Goal: Task Accomplishment & Management: Manage account settings

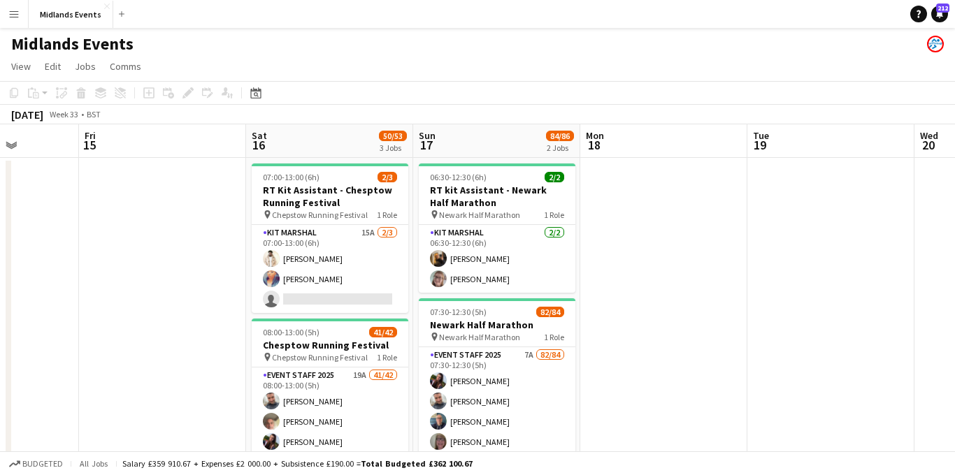
scroll to position [0, 449]
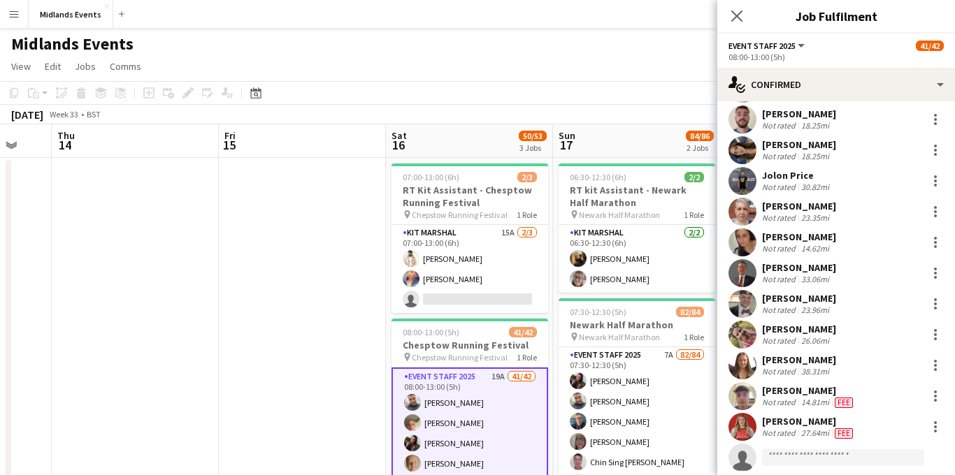
scroll to position [1036, 0]
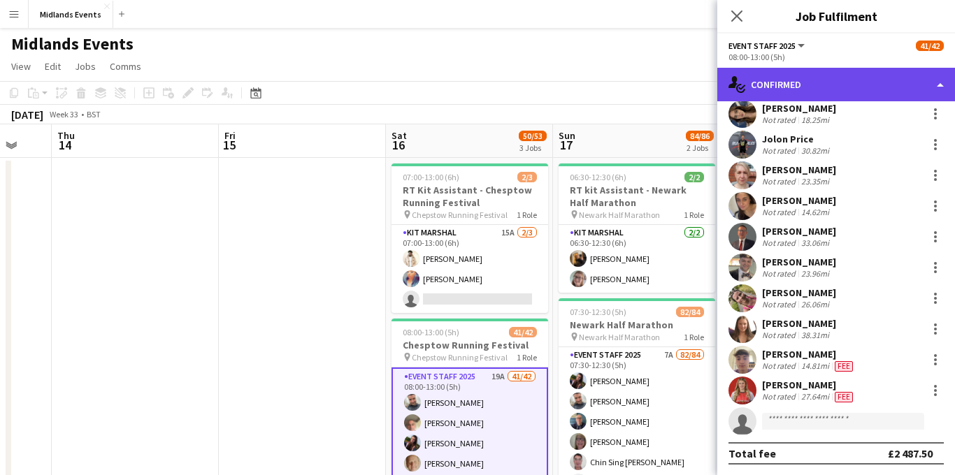
click at [428, 82] on div "single-neutral-actions-check-2 Confirmed" at bounding box center [836, 85] width 238 height 34
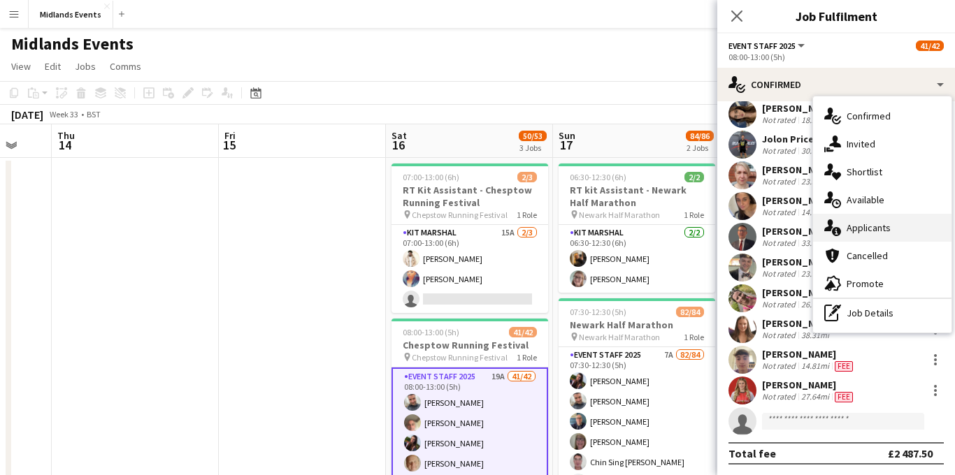
click at [428, 226] on div "single-neutral-actions-information Applicants" at bounding box center [882, 228] width 138 height 28
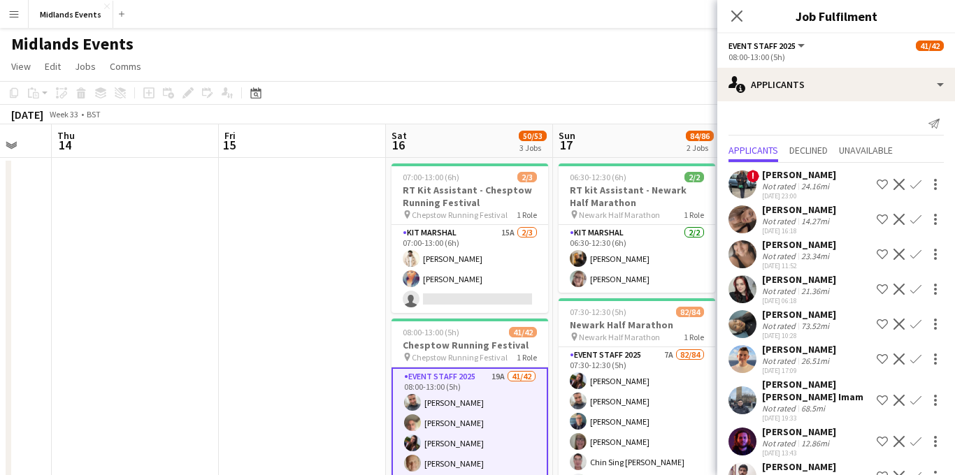
scroll to position [368, 0]
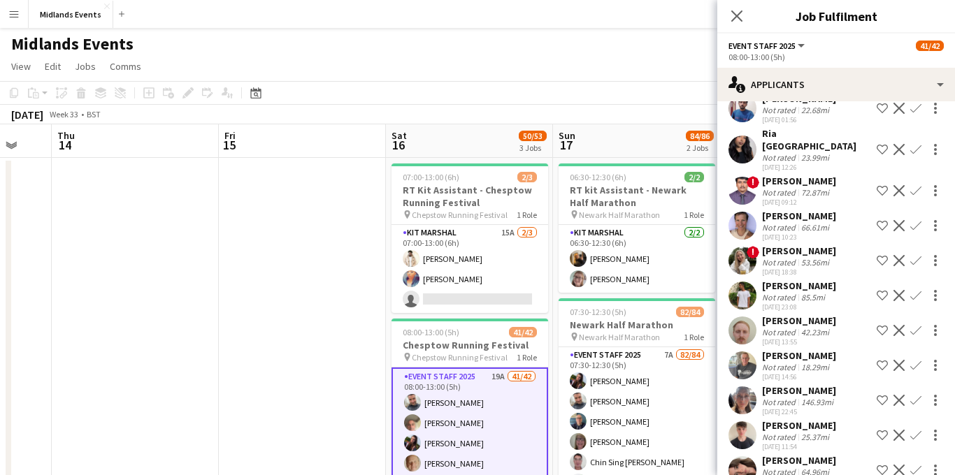
drag, startPoint x: 834, startPoint y: 332, endPoint x: 764, endPoint y: 332, distance: 69.9
click at [428, 315] on div "[PERSON_NAME] Not rated 18.29mi [DATE] 14:56 Shortlist crew Decline Confirm" at bounding box center [836, 365] width 238 height 32
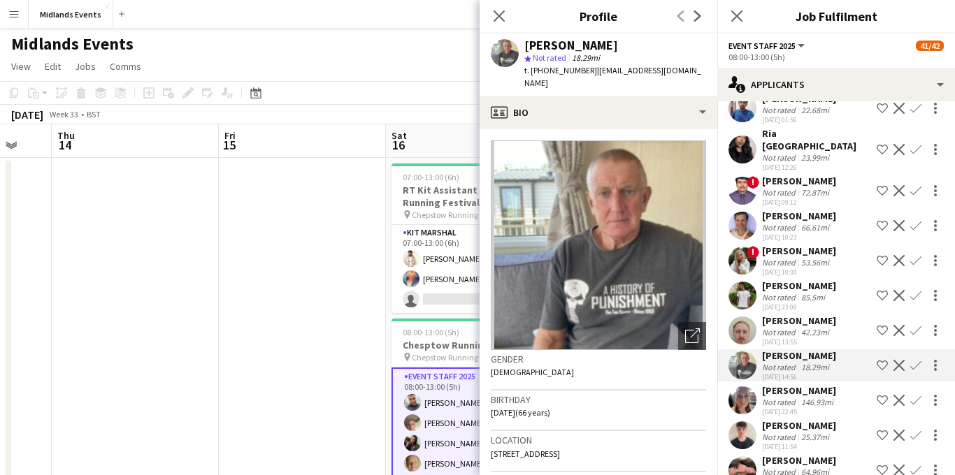
copy div "[PERSON_NAME]"
click at [428, 315] on div "[PERSON_NAME] Not rated 64.96mi [DATE] 15:11 Shortlist crew Decline Confirm" at bounding box center [836, 470] width 238 height 32
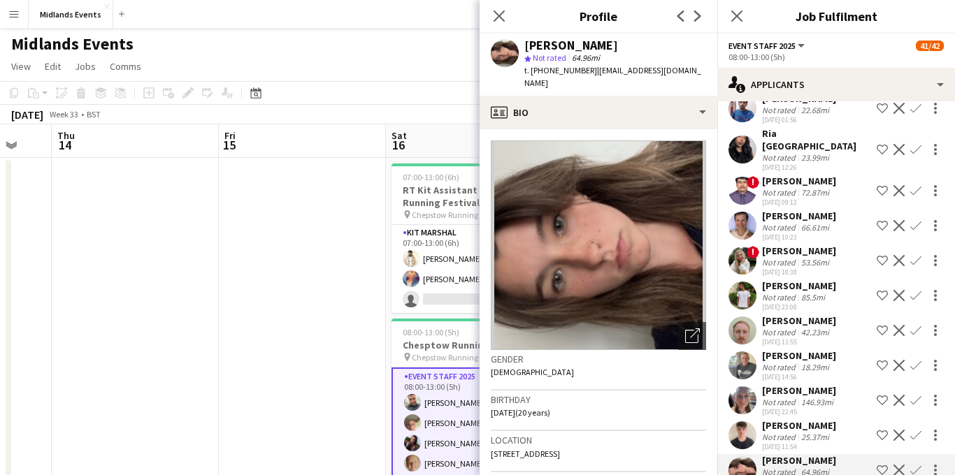
click at [428, 315] on app-icon "Confirm" at bounding box center [915, 470] width 11 height 11
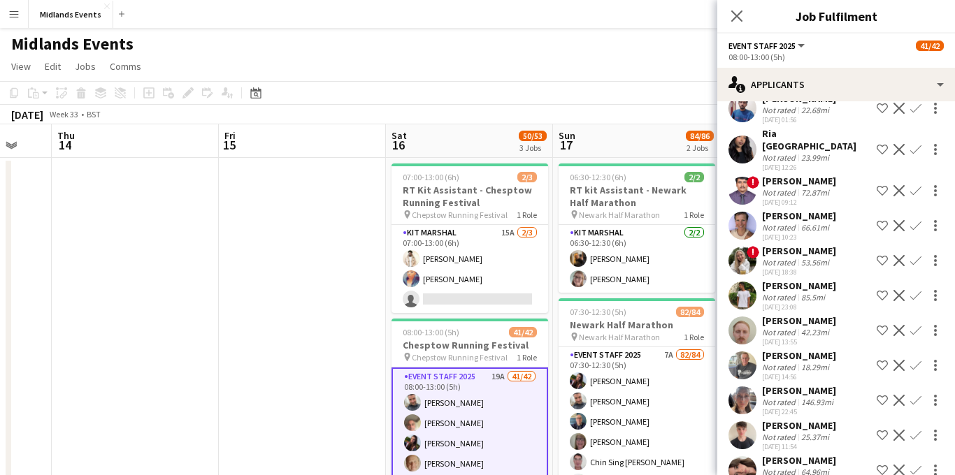
click at [428, 315] on app-icon "Confirm" at bounding box center [915, 470] width 11 height 11
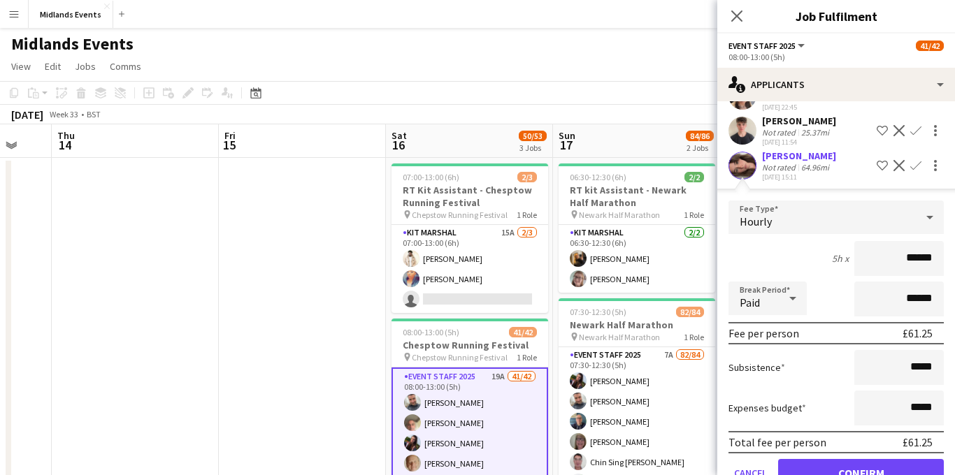
scroll to position [685, 0]
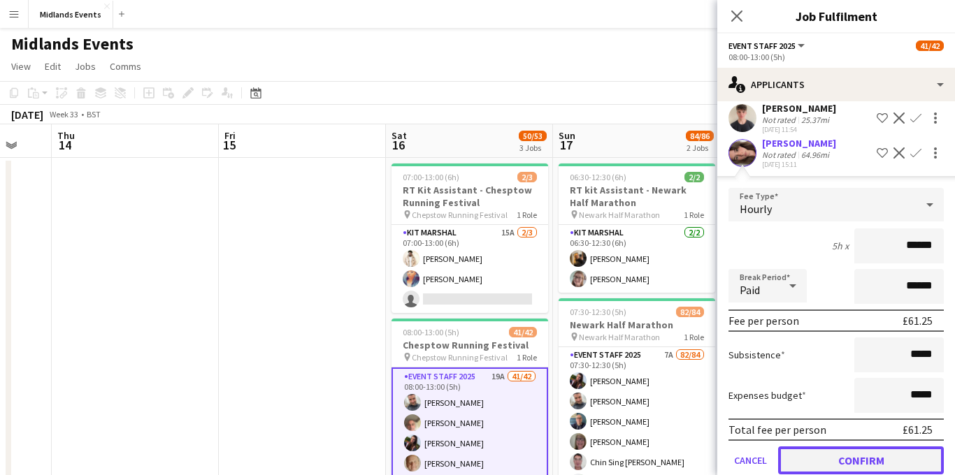
click at [428, 315] on button "Confirm" at bounding box center [861, 461] width 166 height 28
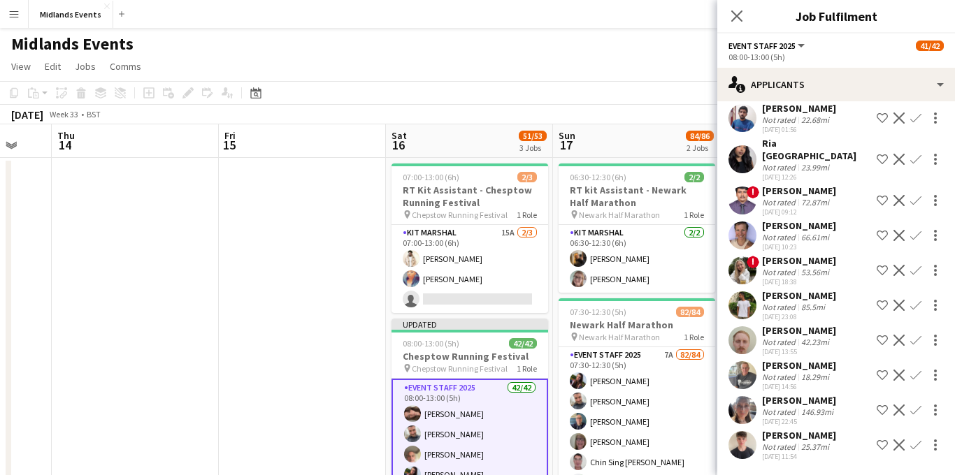
scroll to position [333, 0]
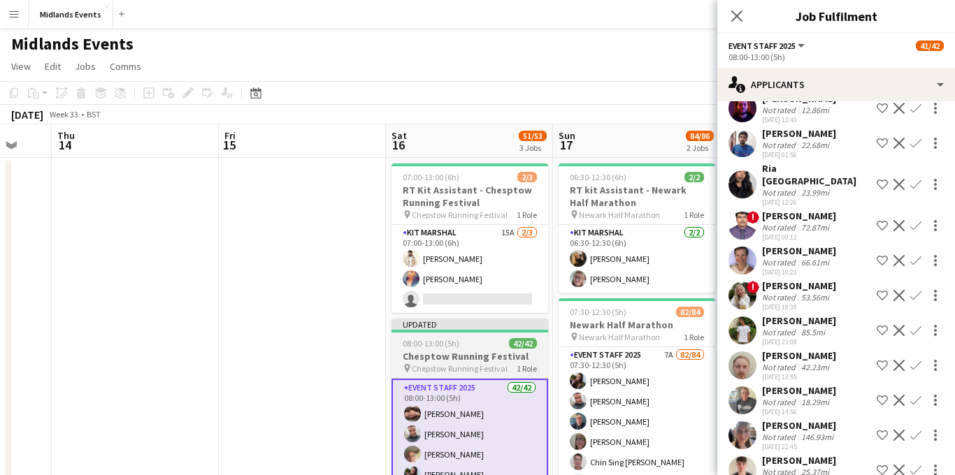
click at [428, 315] on h3 "Chesptow Running Festival" at bounding box center [469, 356] width 157 height 13
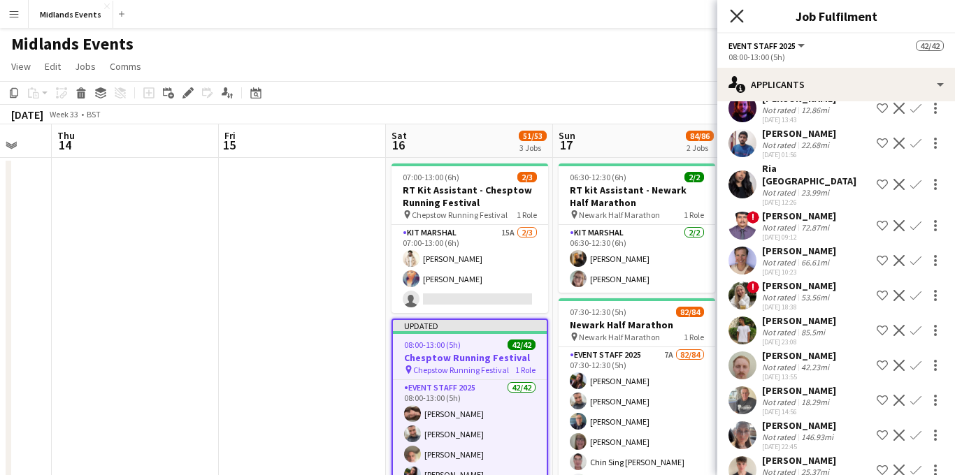
click at [428, 19] on icon at bounding box center [736, 15] width 13 height 13
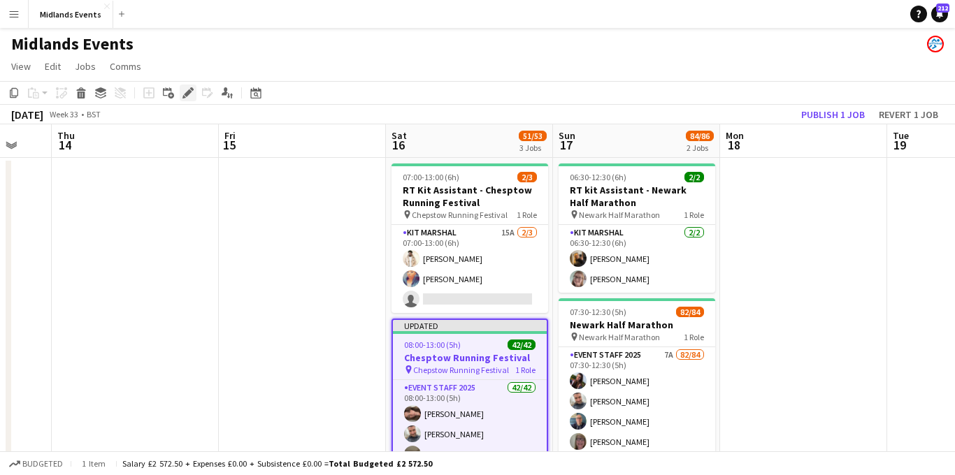
click at [190, 93] on icon at bounding box center [188, 93] width 8 height 8
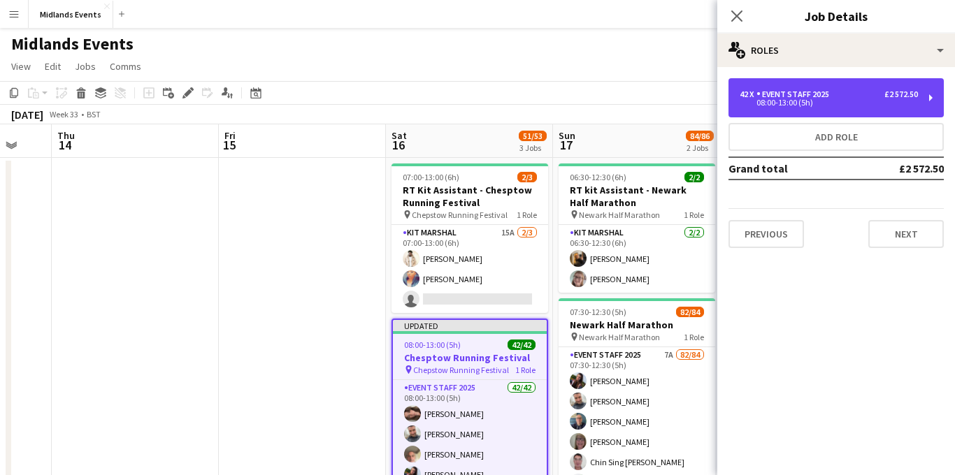
click at [428, 84] on div "42 x Event Staff 2025 £2 572.50 08:00-13:00 (5h)" at bounding box center [835, 97] width 215 height 39
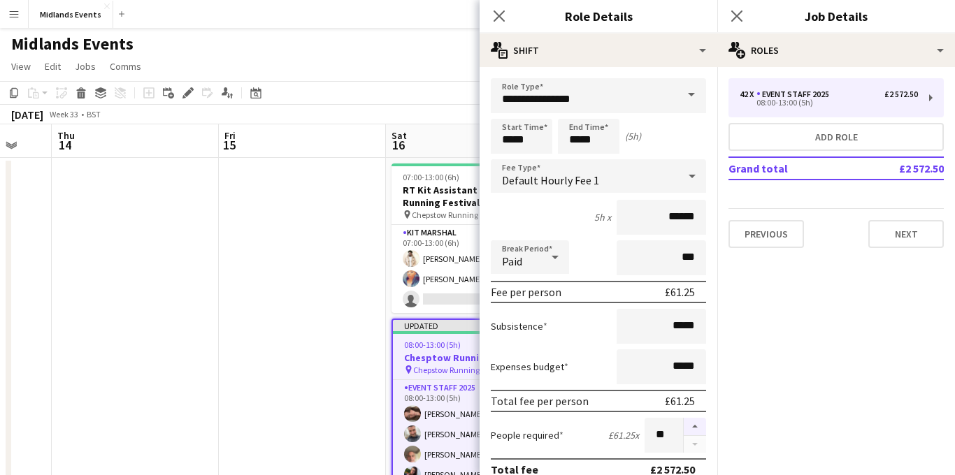
click at [428, 315] on button "button" at bounding box center [694, 427] width 22 height 18
type input "**"
click at [428, 20] on icon "Close pop-in" at bounding box center [736, 15] width 13 height 13
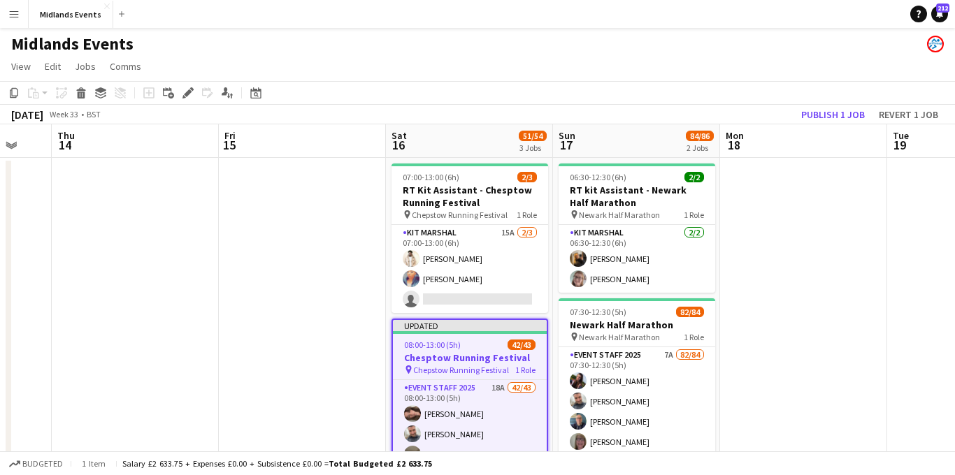
click at [428, 315] on h3 "Chesptow Running Festival" at bounding box center [470, 357] width 154 height 13
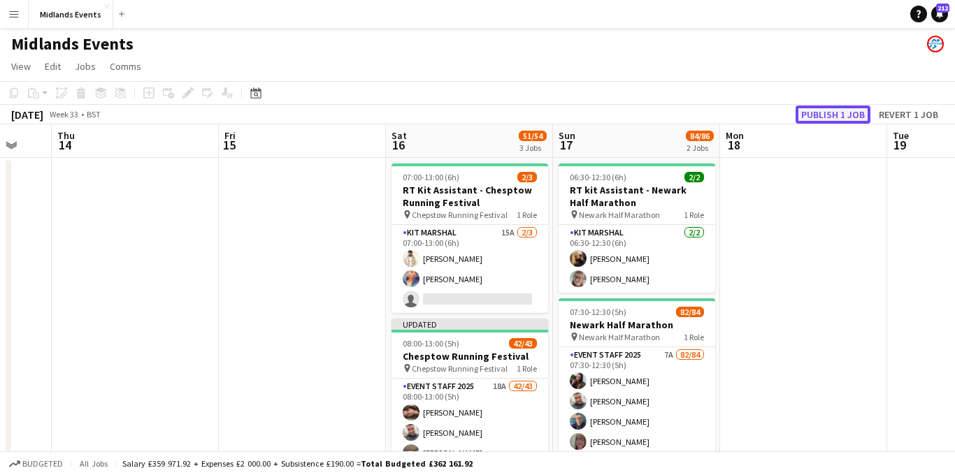
click at [428, 120] on button "Publish 1 job" at bounding box center [832, 115] width 75 height 18
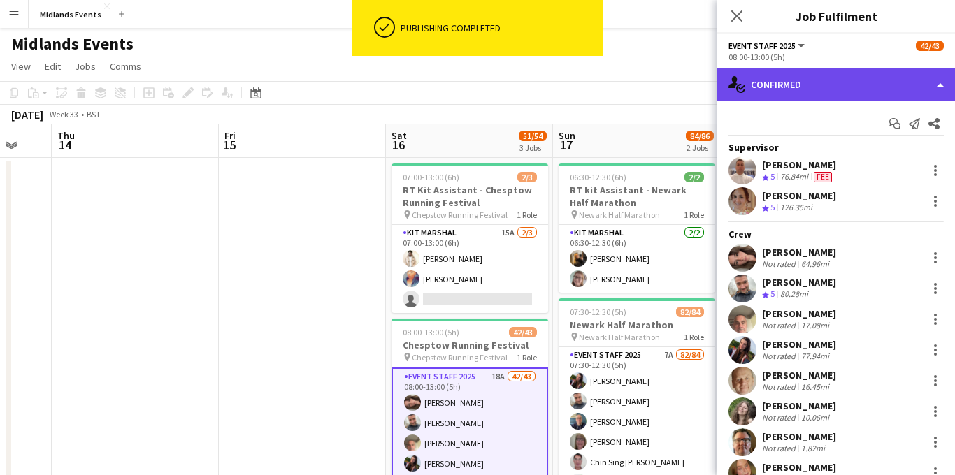
click at [428, 79] on div "single-neutral-actions-check-2 Confirmed" at bounding box center [836, 85] width 238 height 34
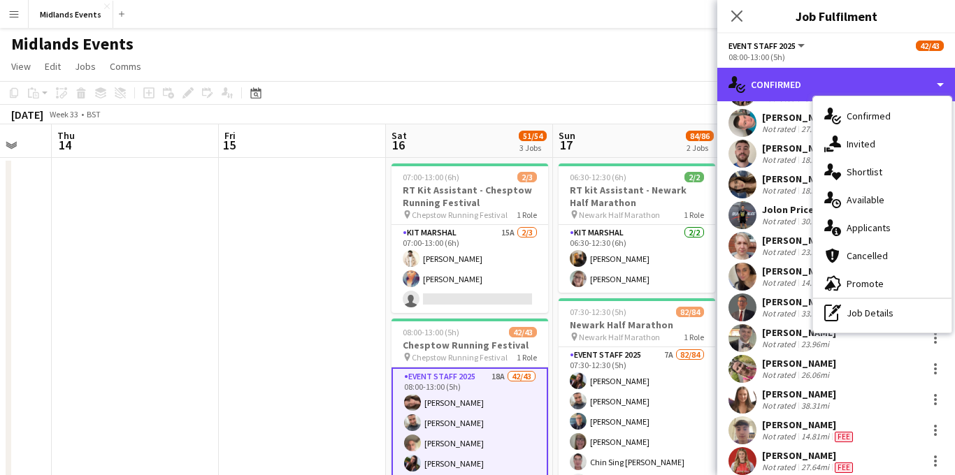
scroll to position [1066, 0]
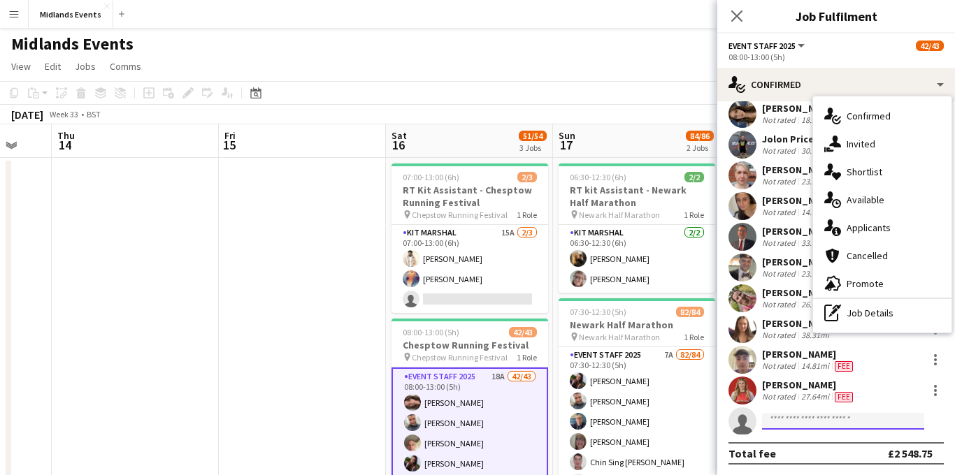
click at [428, 315] on input at bounding box center [843, 421] width 162 height 17
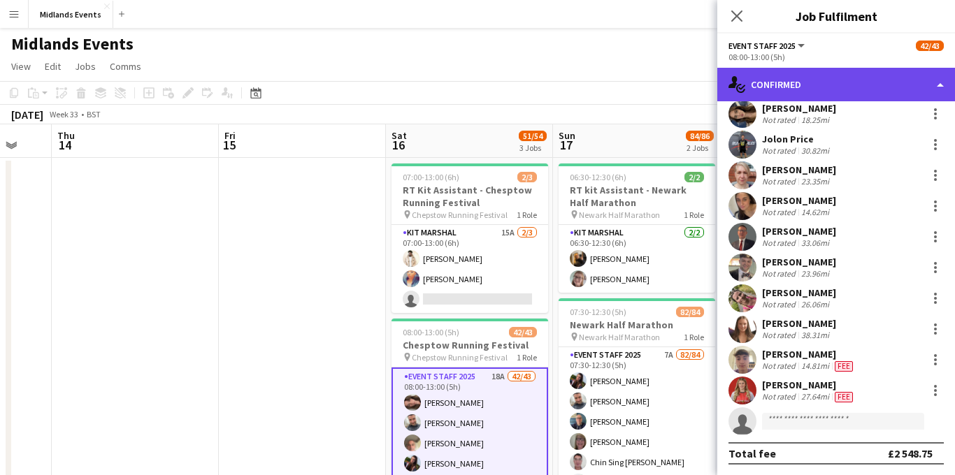
click at [428, 80] on div "single-neutral-actions-check-2 Confirmed" at bounding box center [836, 85] width 238 height 34
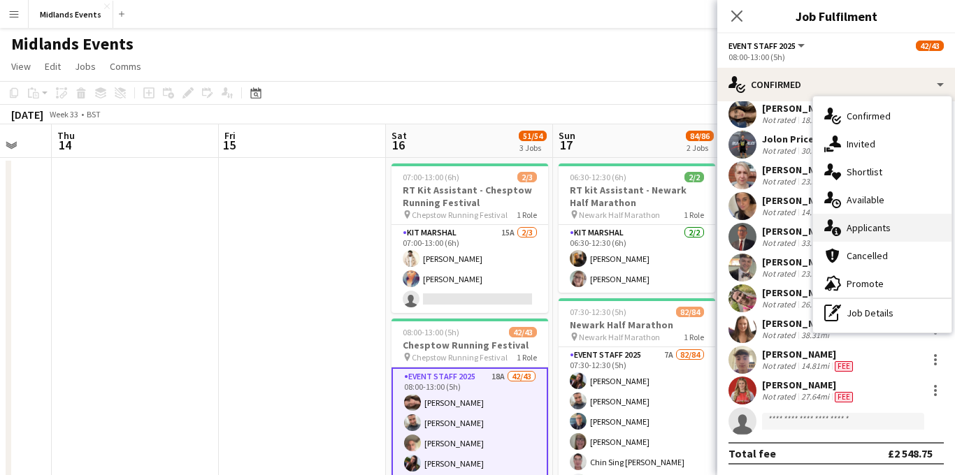
click at [428, 222] on div "single-neutral-actions-information Applicants" at bounding box center [882, 228] width 138 height 28
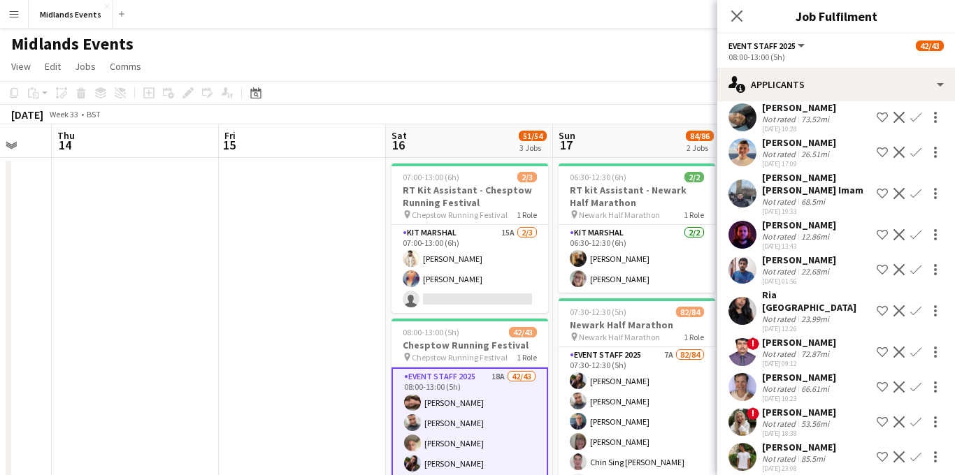
scroll to position [333, 0]
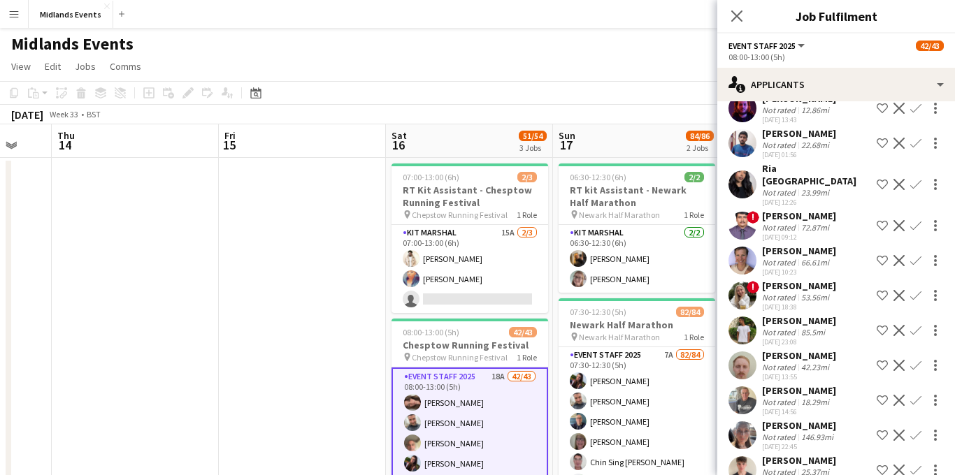
click at [428, 315] on div "146.93mi" at bounding box center [817, 437] width 38 height 10
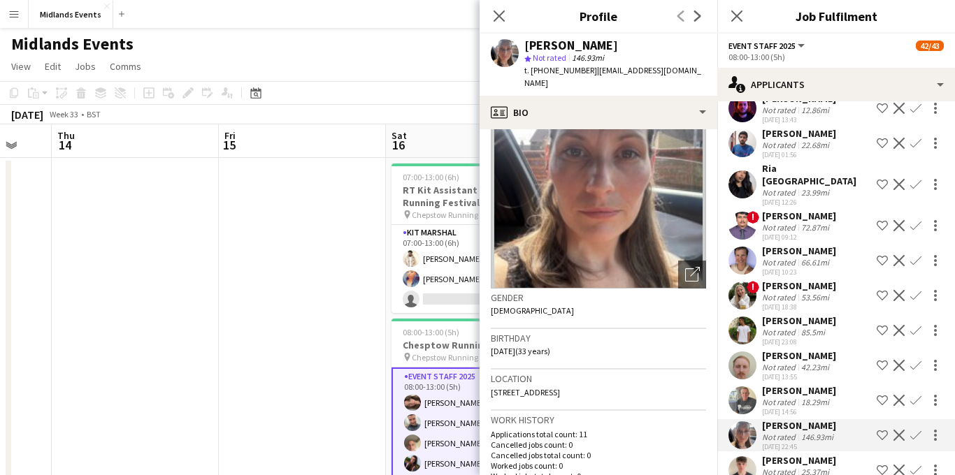
scroll to position [57, 0]
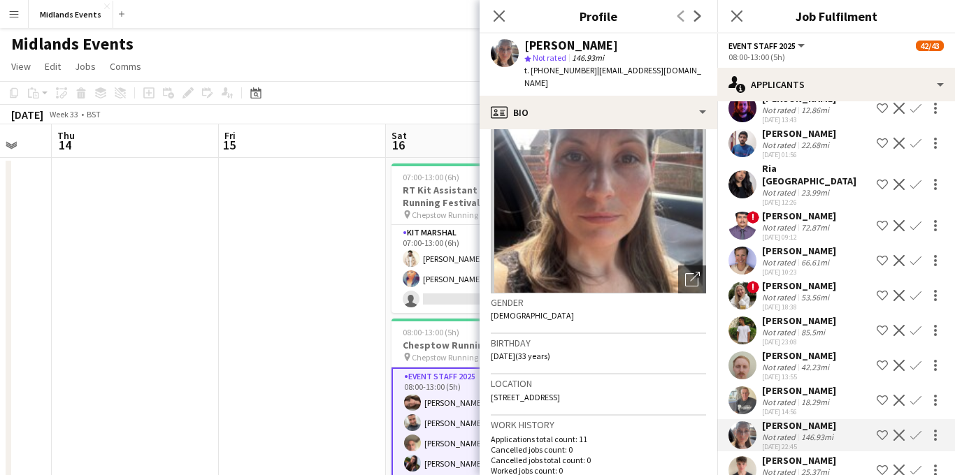
click at [428, 315] on div "[DATE] 13:55" at bounding box center [799, 376] width 74 height 9
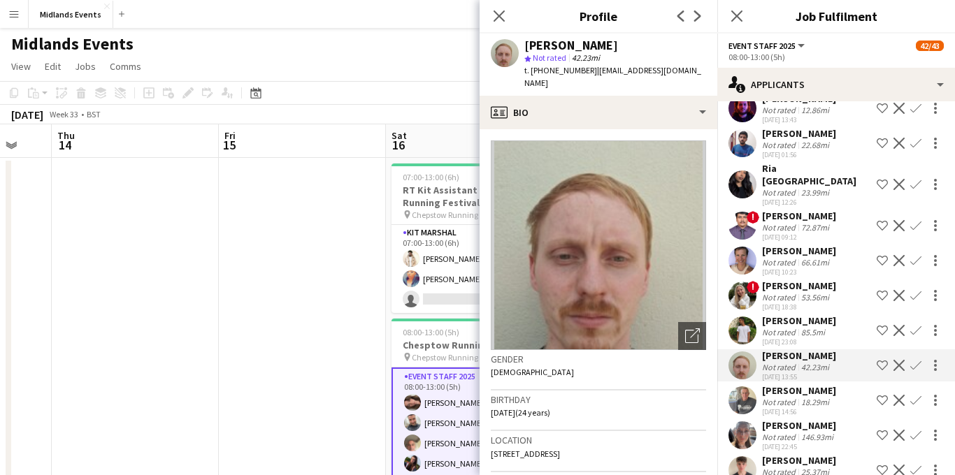
click at [428, 315] on div "Not rated" at bounding box center [780, 402] width 36 height 10
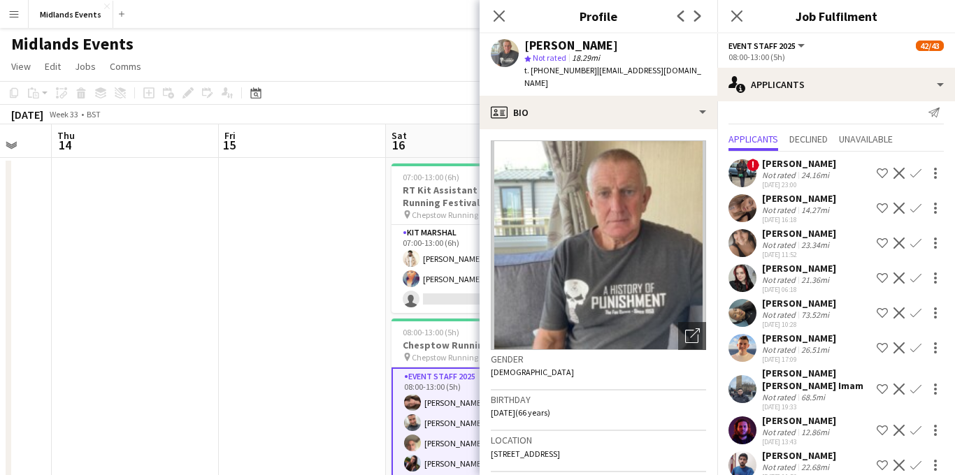
scroll to position [333, 0]
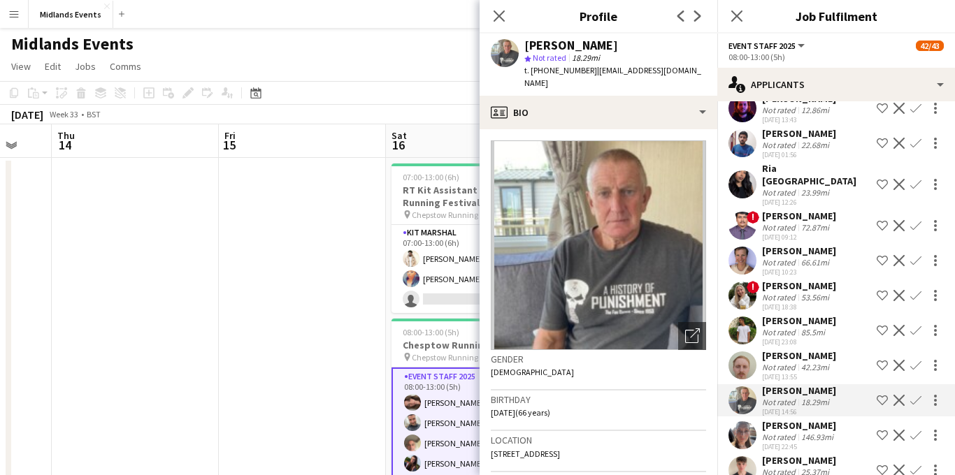
click at [428, 315] on app-icon "Confirm" at bounding box center [915, 470] width 11 height 11
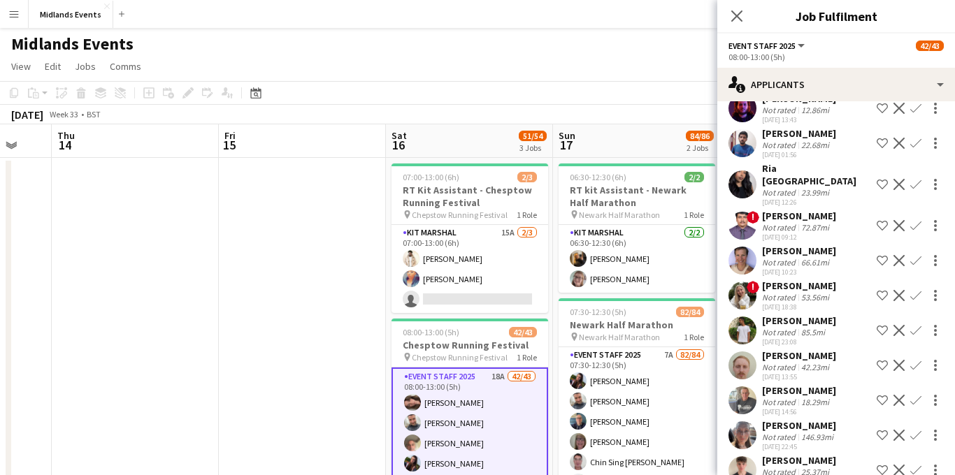
click at [428, 315] on app-icon "Confirm" at bounding box center [915, 470] width 11 height 11
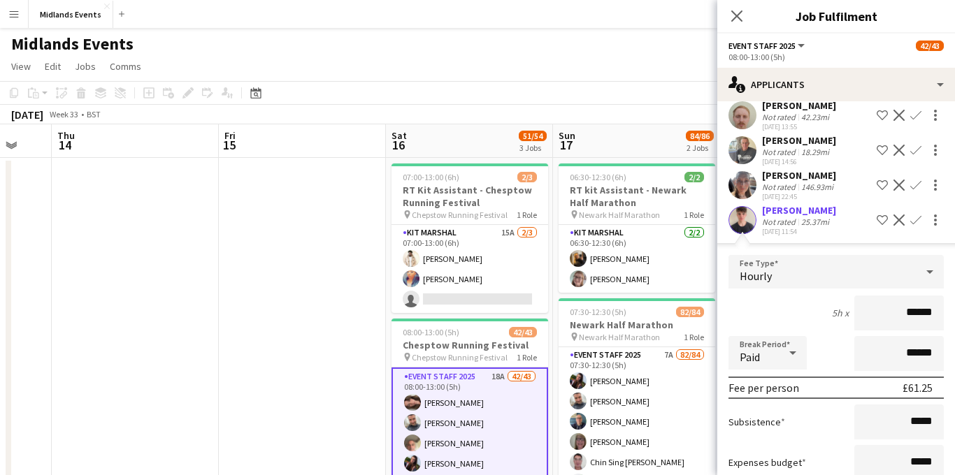
scroll to position [651, 0]
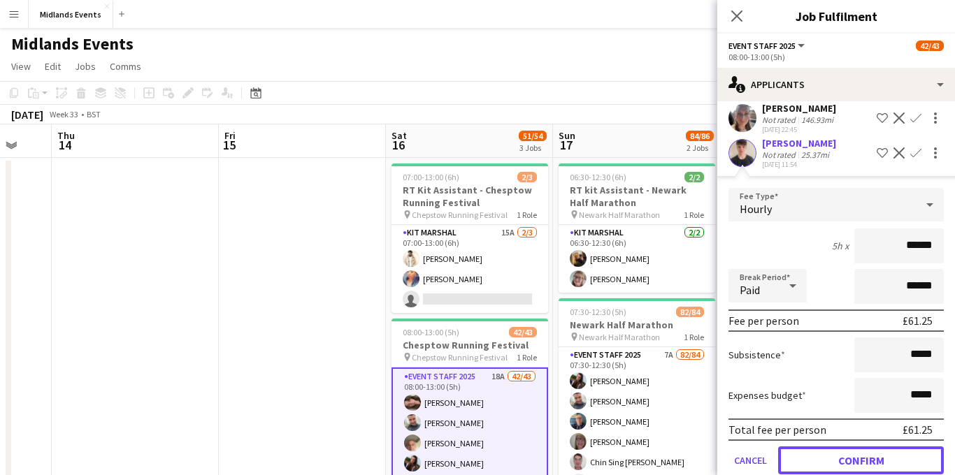
drag, startPoint x: 844, startPoint y: 425, endPoint x: 770, endPoint y: 398, distance: 78.9
click at [428, 315] on button "Confirm" at bounding box center [861, 461] width 166 height 28
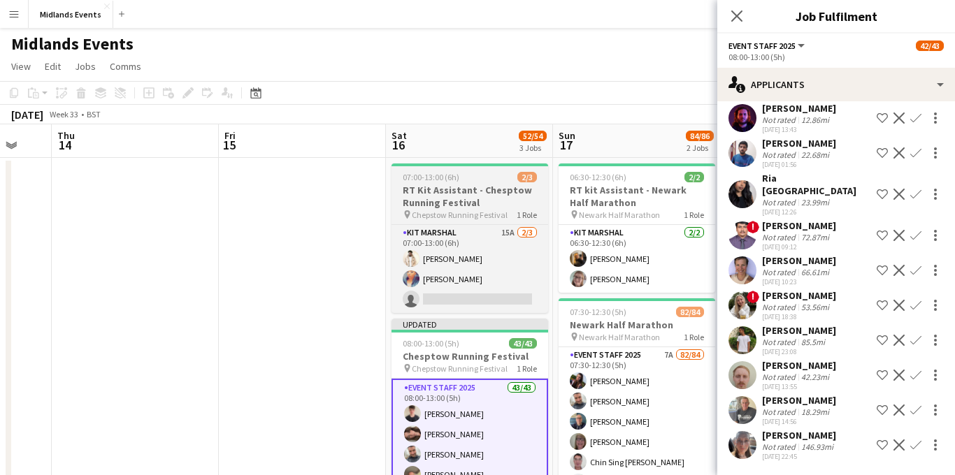
scroll to position [298, 0]
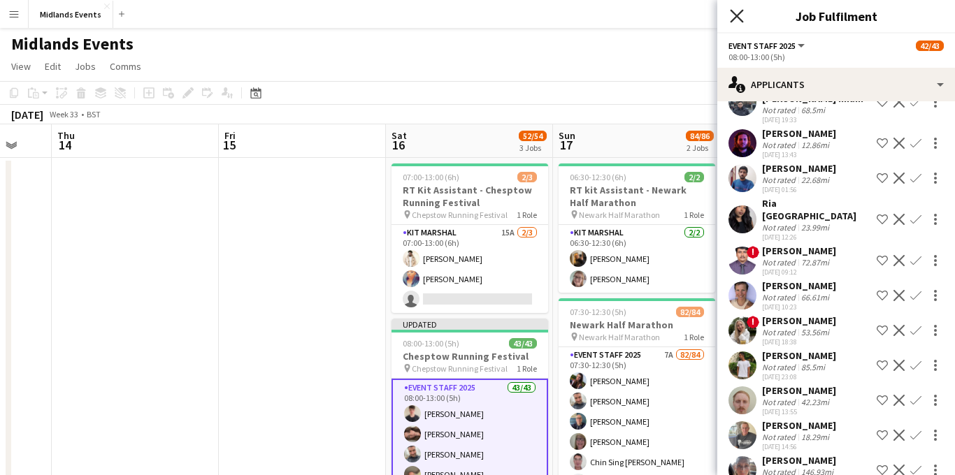
click at [428, 13] on icon "Close pop-in" at bounding box center [736, 15] width 13 height 13
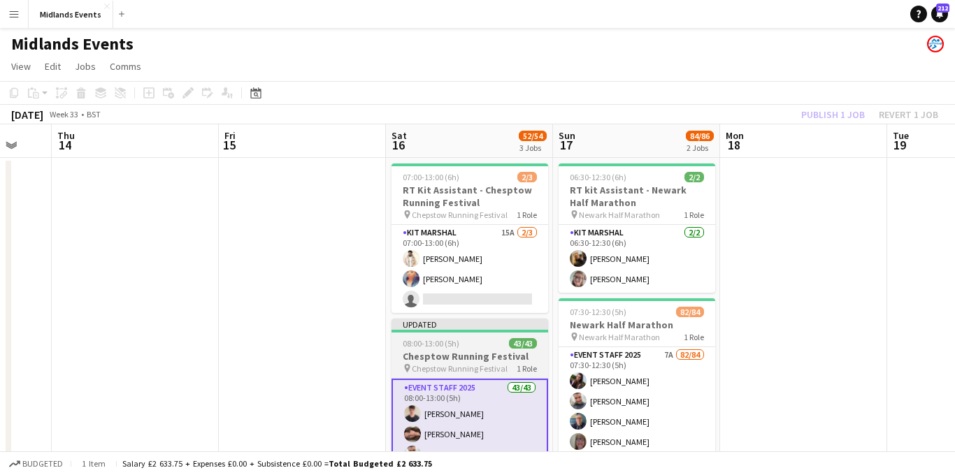
click at [428, 315] on h3 "Chesptow Running Festival" at bounding box center [469, 356] width 157 height 13
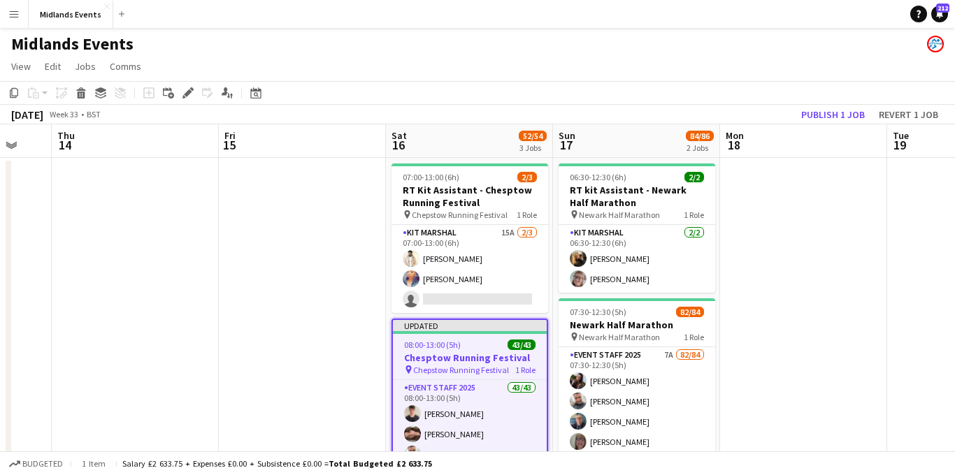
click at [187, 95] on icon at bounding box center [188, 93] width 8 height 8
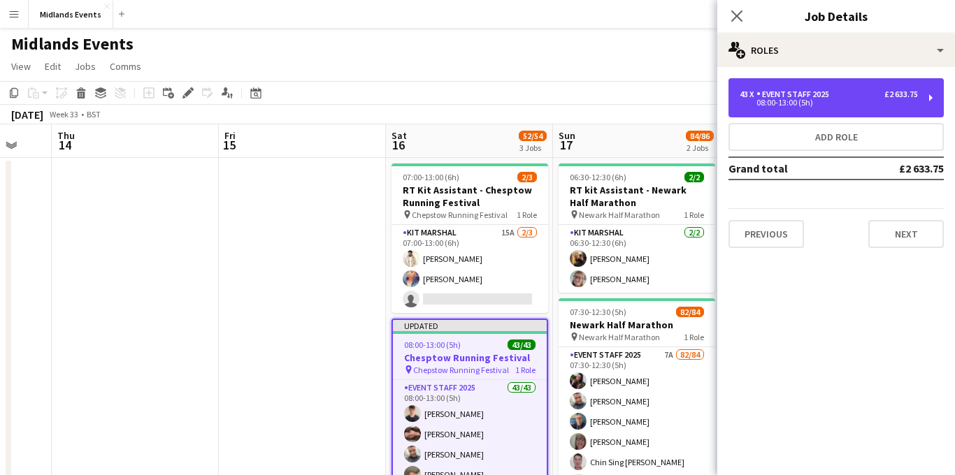
click at [428, 94] on div "Event Staff 2025" at bounding box center [795, 94] width 78 height 10
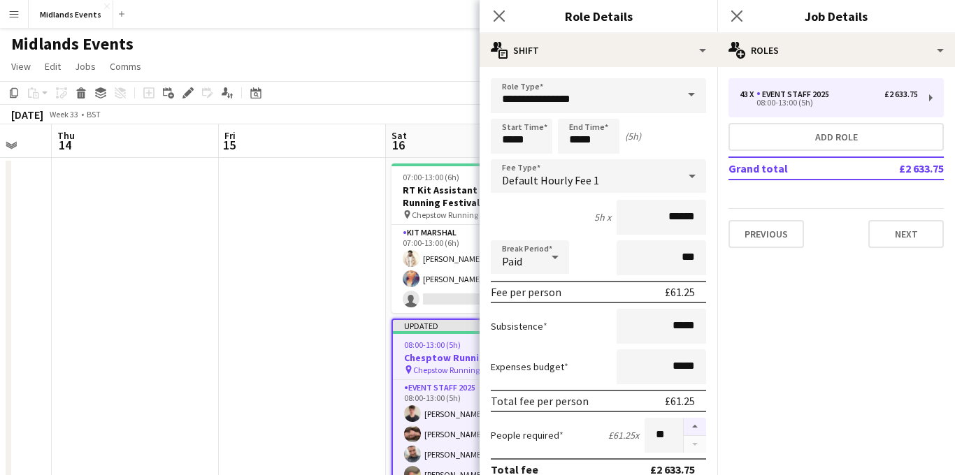
click at [428, 315] on button "button" at bounding box center [694, 427] width 22 height 18
type input "**"
click at [428, 22] on icon "Close pop-in" at bounding box center [736, 15] width 13 height 13
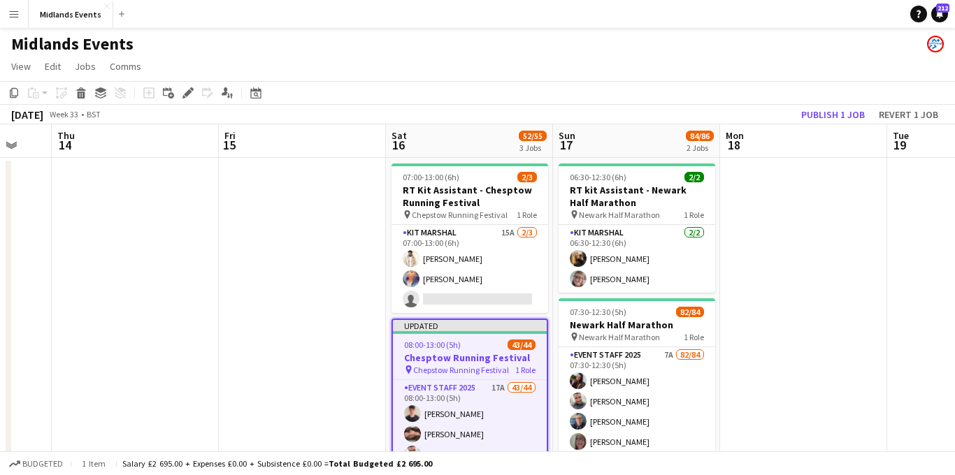
click at [428, 315] on h3 "Chesptow Running Festival" at bounding box center [470, 357] width 154 height 13
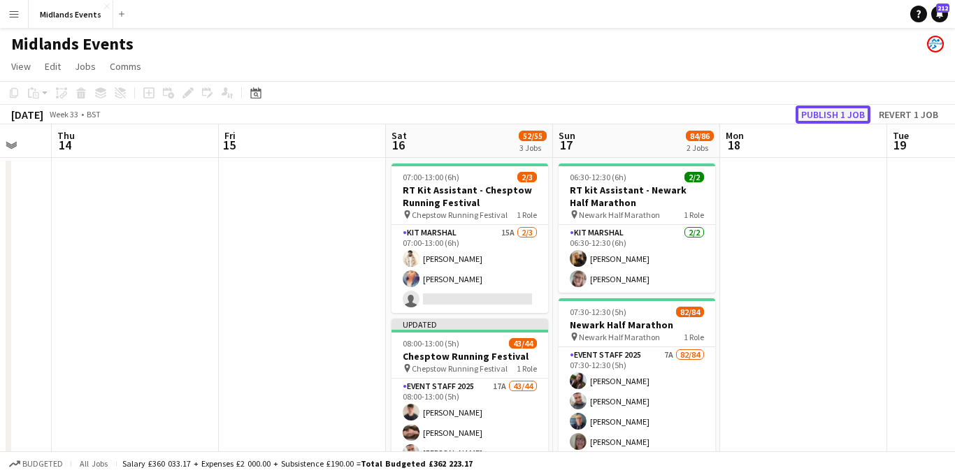
click at [428, 121] on button "Publish 1 job" at bounding box center [832, 115] width 75 height 18
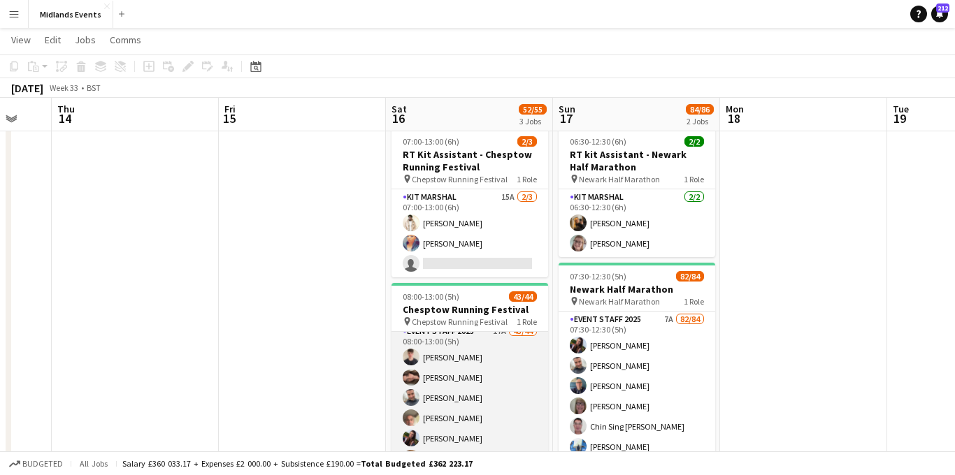
scroll to position [9, 0]
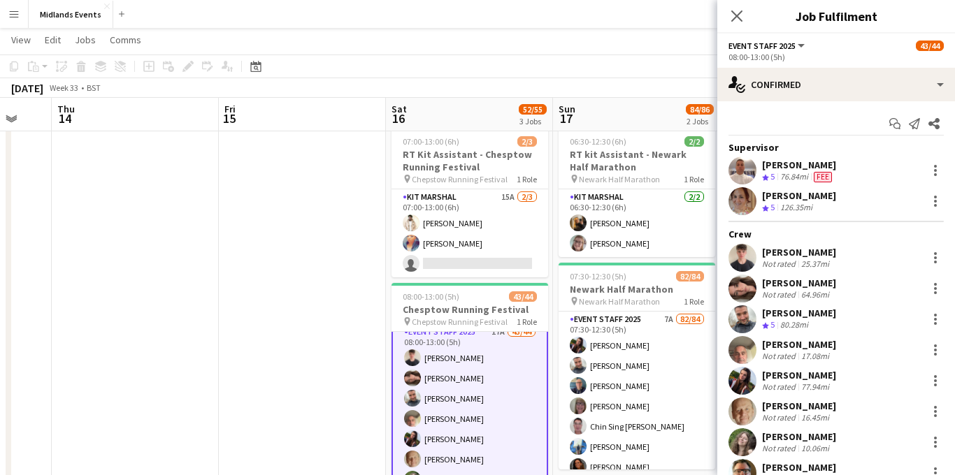
scroll to position [10, 0]
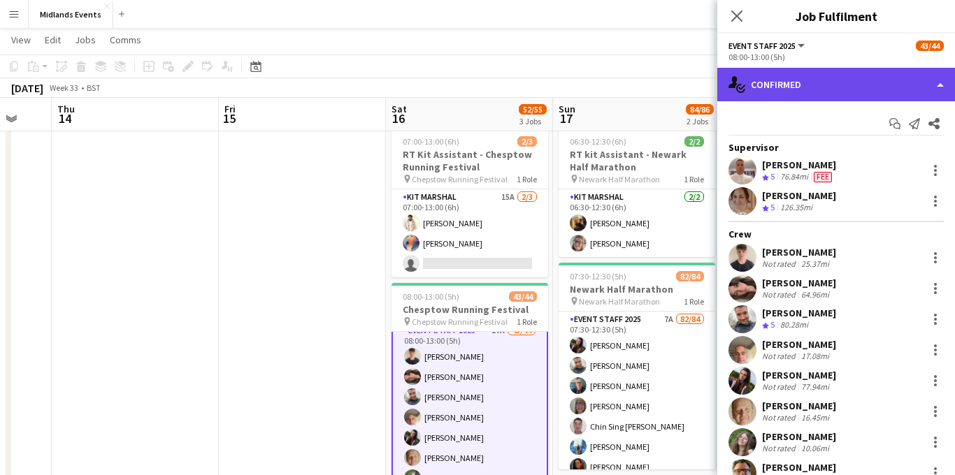
click at [428, 81] on div "single-neutral-actions-check-2 Confirmed" at bounding box center [836, 85] width 238 height 34
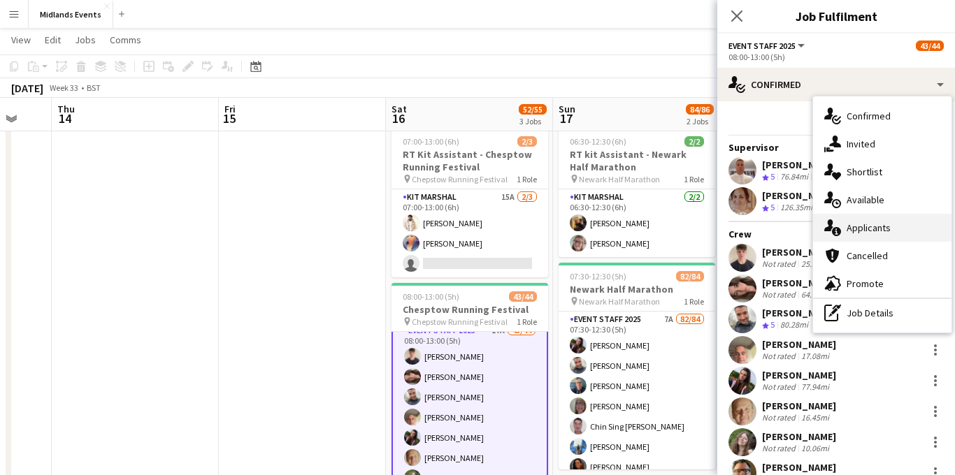
click at [428, 226] on div "single-neutral-actions-information Applicants" at bounding box center [882, 228] width 138 height 28
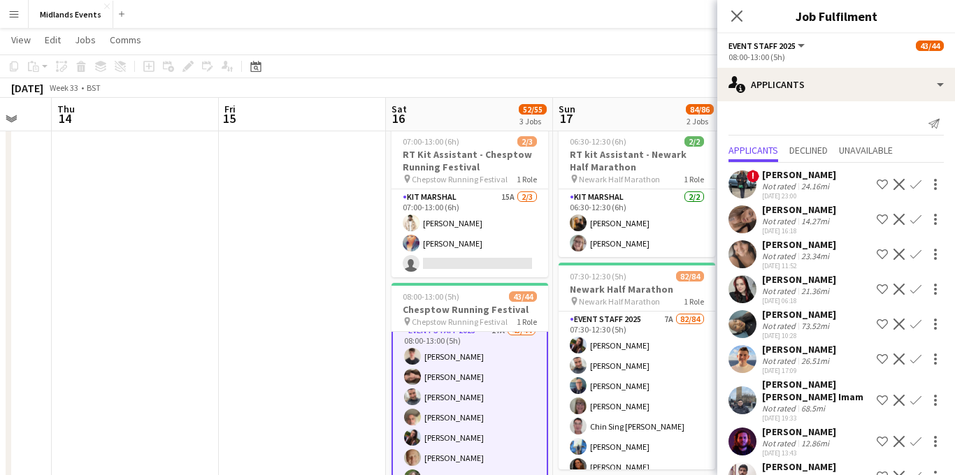
scroll to position [298, 0]
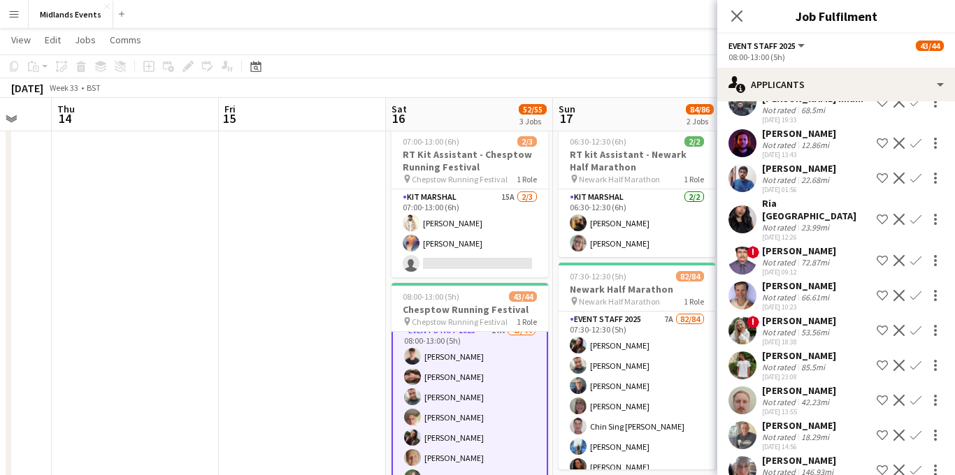
click at [428, 315] on app-icon "Confirm" at bounding box center [915, 435] width 11 height 11
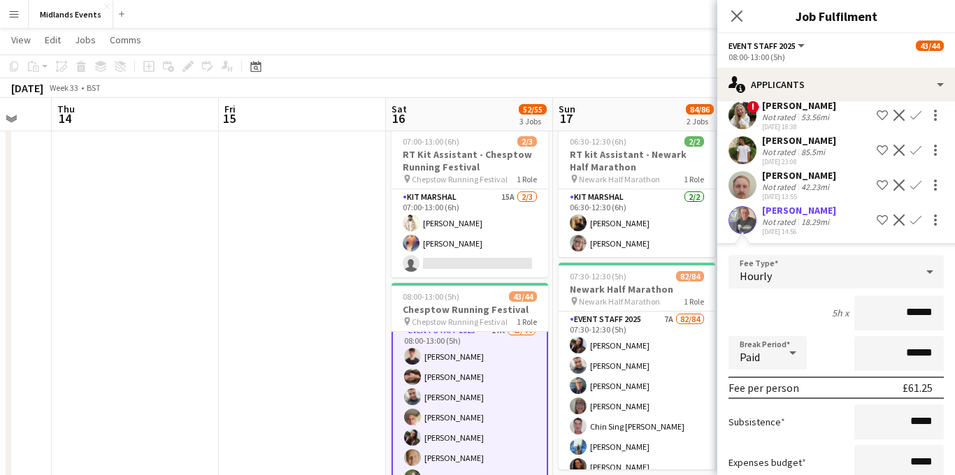
scroll to position [616, 0]
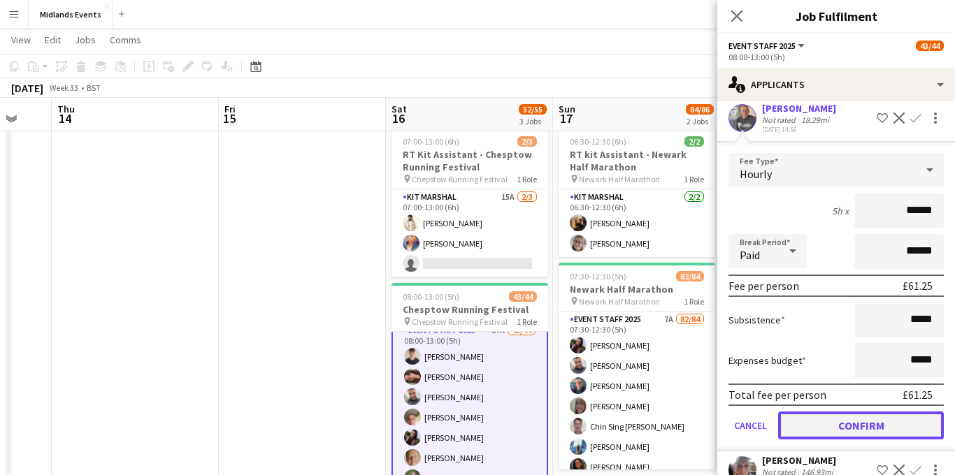
click at [428, 315] on button "Confirm" at bounding box center [861, 426] width 166 height 28
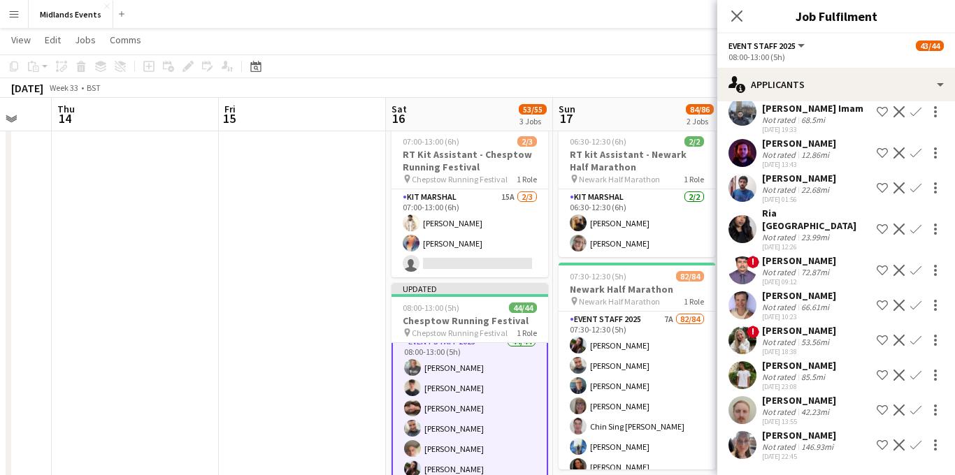
scroll to position [263, 0]
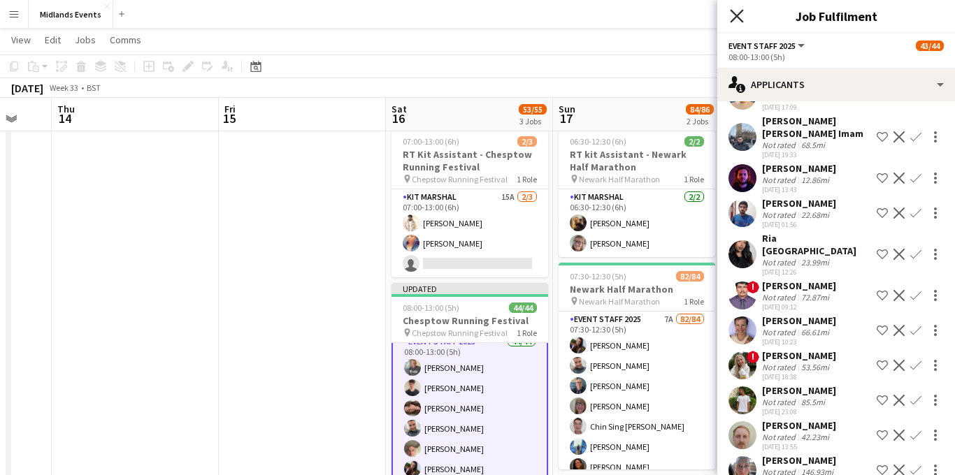
click at [428, 12] on icon "Close pop-in" at bounding box center [736, 15] width 13 height 13
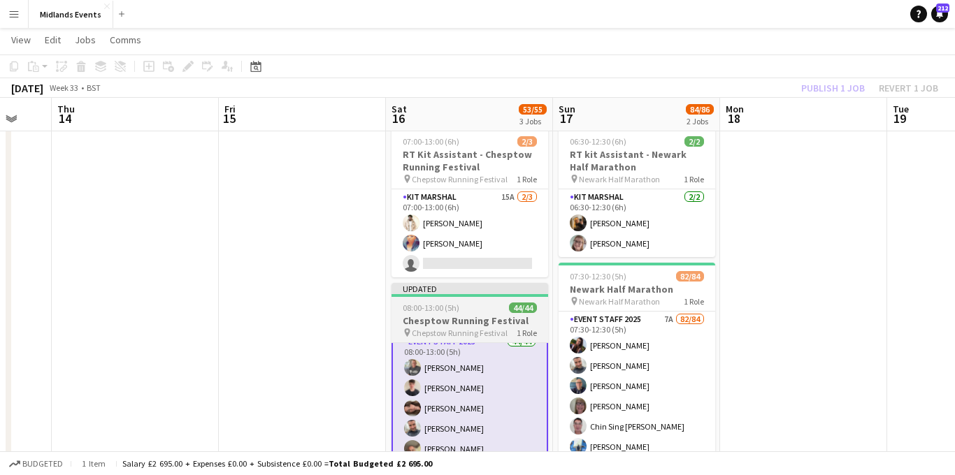
click at [428, 315] on h3 "Chesptow Running Festival" at bounding box center [469, 320] width 157 height 13
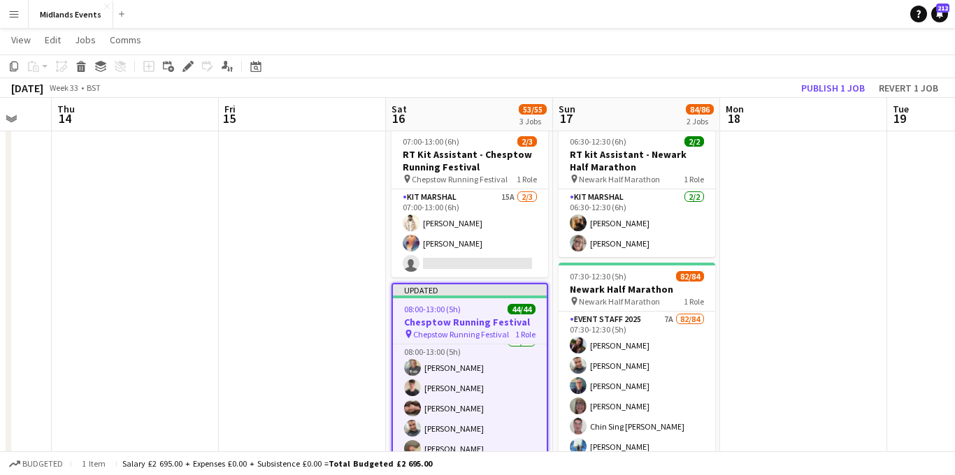
scroll to position [9, 0]
click at [428, 92] on button "Publish 1 job" at bounding box center [832, 88] width 75 height 18
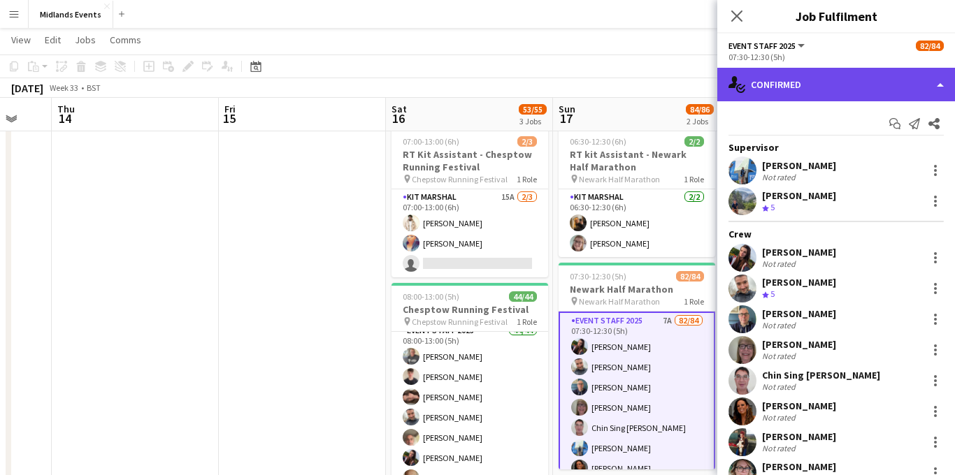
click at [428, 87] on div "single-neutral-actions-check-2 Confirmed" at bounding box center [836, 85] width 238 height 34
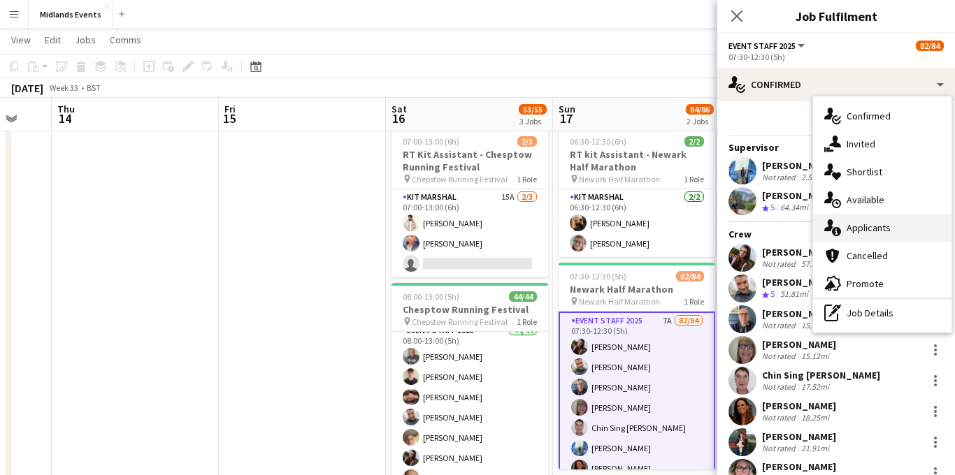
click at [428, 228] on div "single-neutral-actions-information Applicants" at bounding box center [882, 228] width 138 height 28
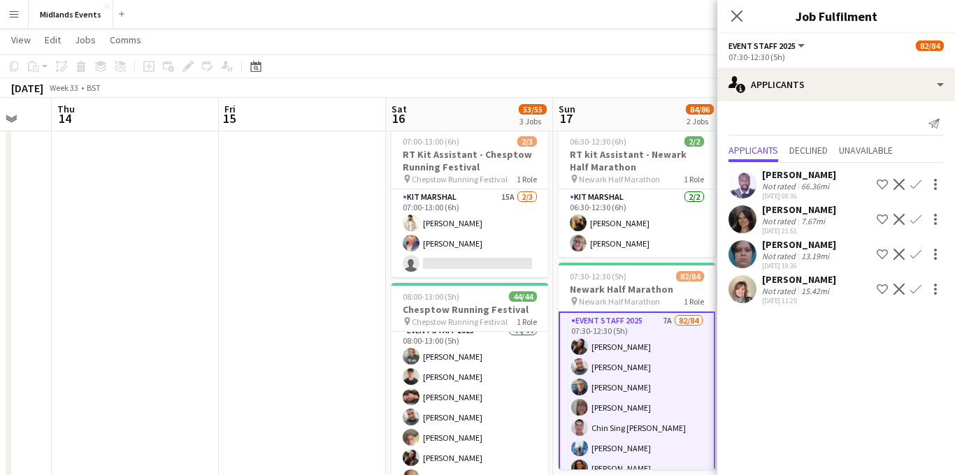
click at [428, 178] on div "[PERSON_NAME]" at bounding box center [799, 174] width 74 height 13
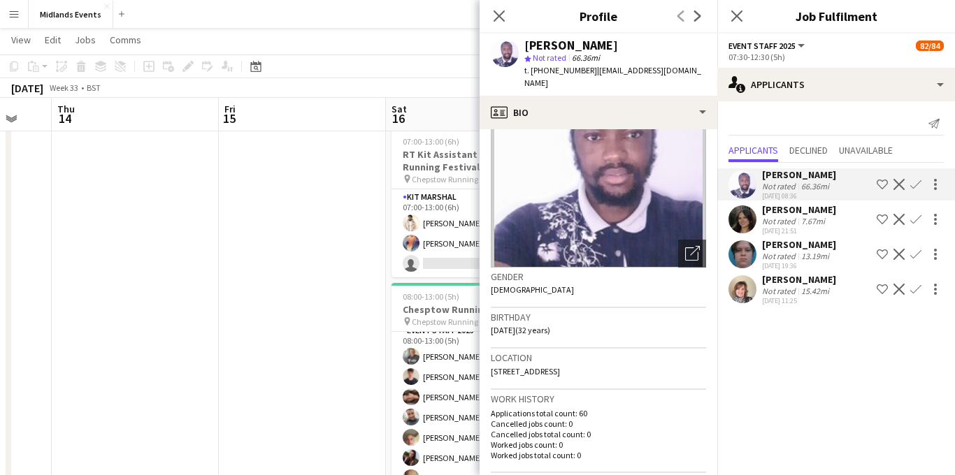
scroll to position [84, 0]
click at [428, 180] on app-icon "Decline" at bounding box center [898, 184] width 11 height 11
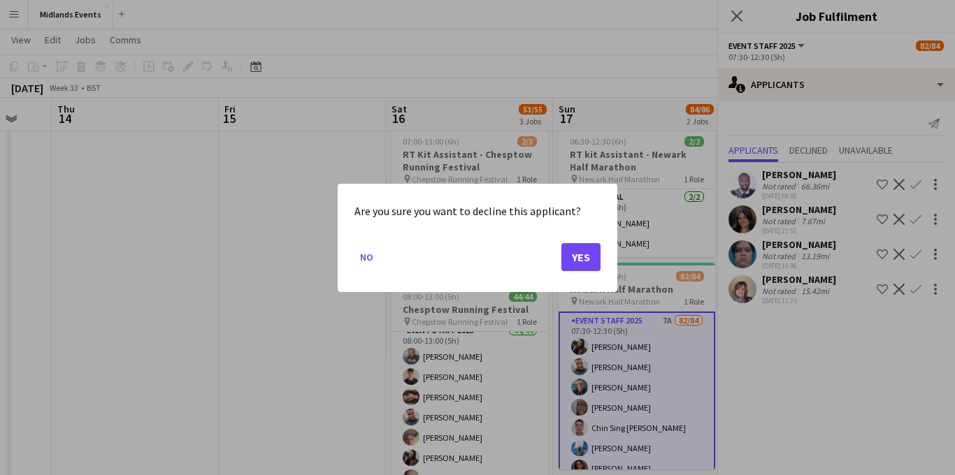
scroll to position [0, 0]
click at [428, 266] on button "Yes" at bounding box center [580, 256] width 39 height 28
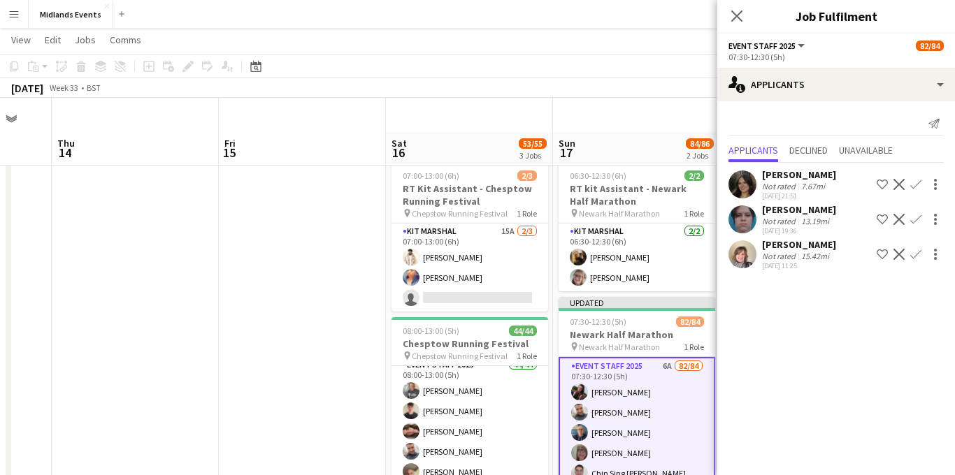
scroll to position [34, 0]
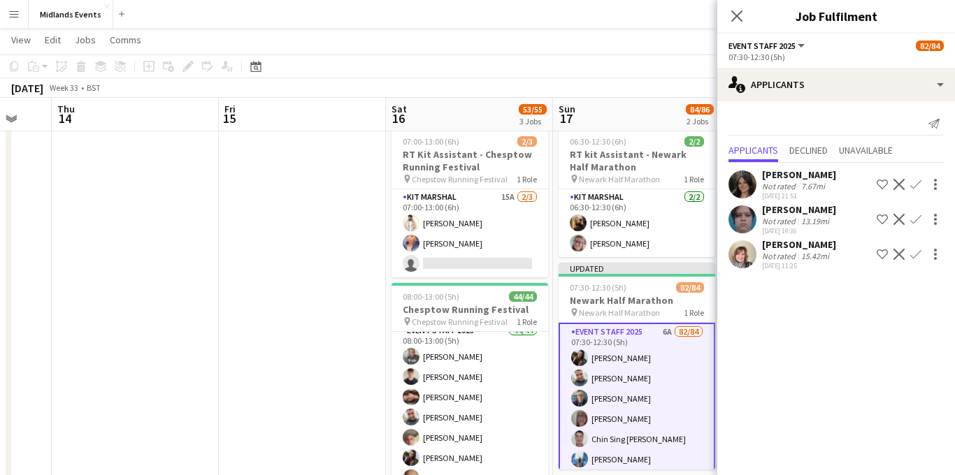
click at [428, 182] on div "[PERSON_NAME] Not rated 7.67mi [DATE] 21:51 Shortlist crew Decline Confirm" at bounding box center [836, 184] width 238 height 32
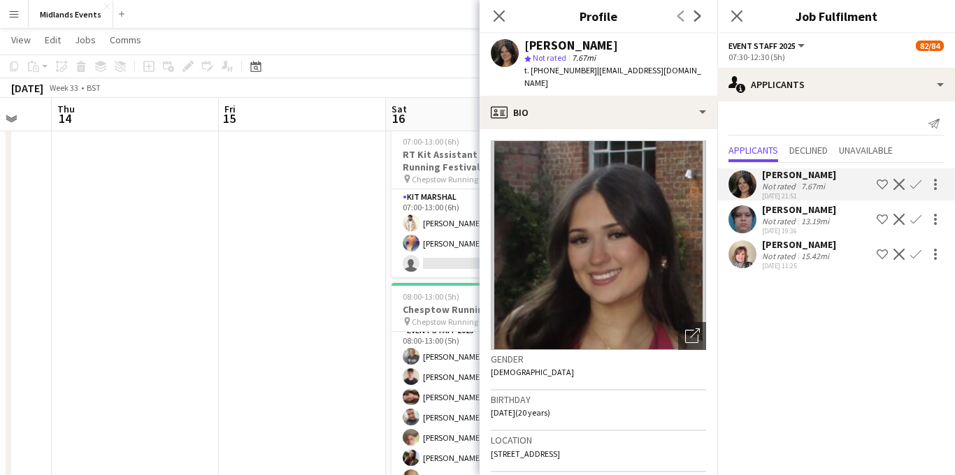
click at [428, 254] on div "[PERSON_NAME] Not rated 15.42mi [DATE] 11:25 Shortlist crew Decline Confirm" at bounding box center [836, 254] width 238 height 32
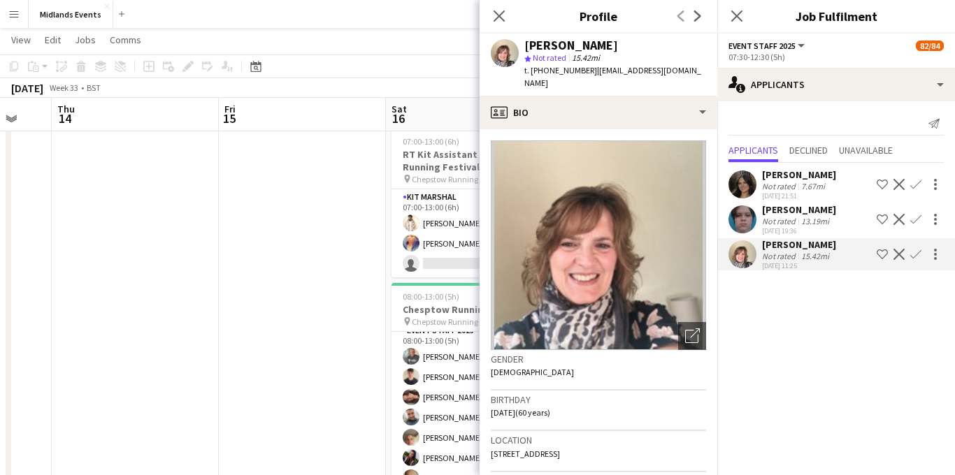
drag, startPoint x: 820, startPoint y: 245, endPoint x: 762, endPoint y: 245, distance: 58.7
click at [428, 245] on div "[PERSON_NAME]" at bounding box center [799, 244] width 74 height 13
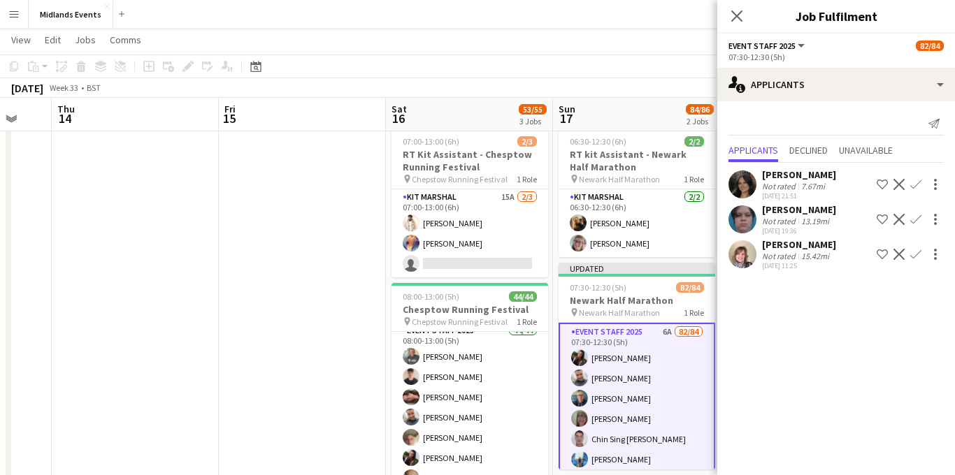
click at [428, 252] on app-icon "Confirm" at bounding box center [915, 254] width 11 height 11
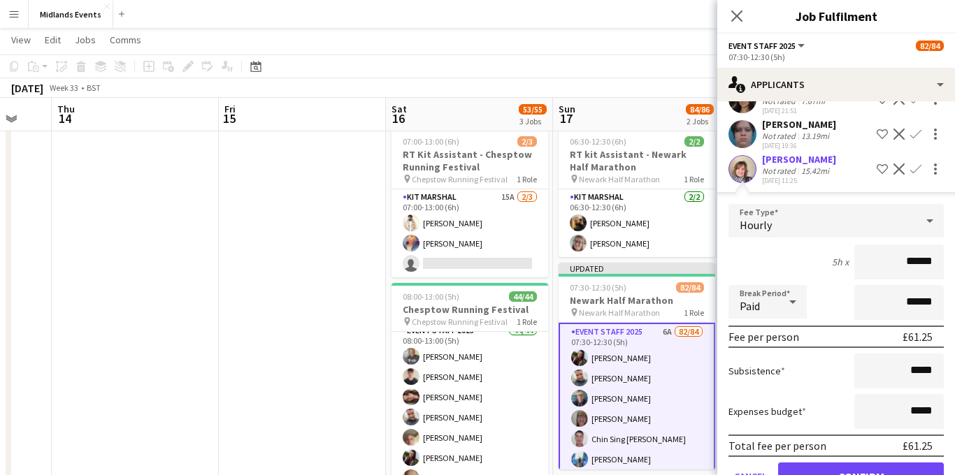
scroll to position [126, 0]
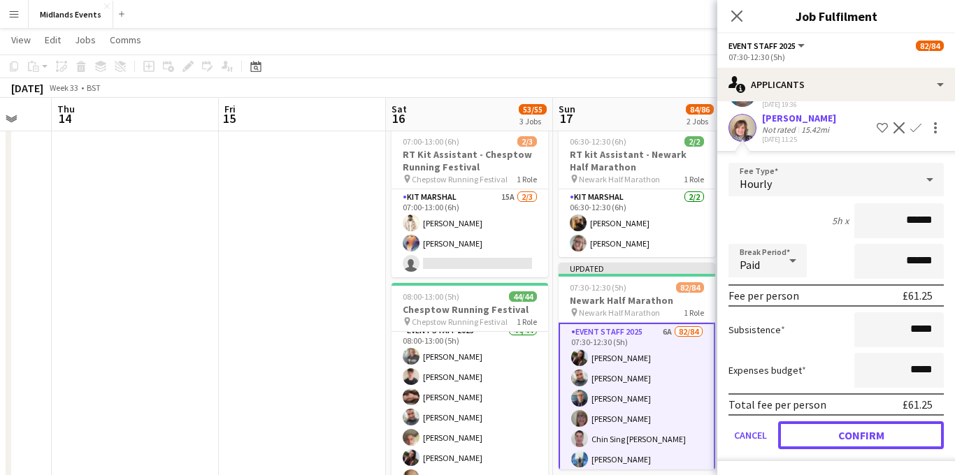
click at [428, 315] on button "Confirm" at bounding box center [861, 435] width 166 height 28
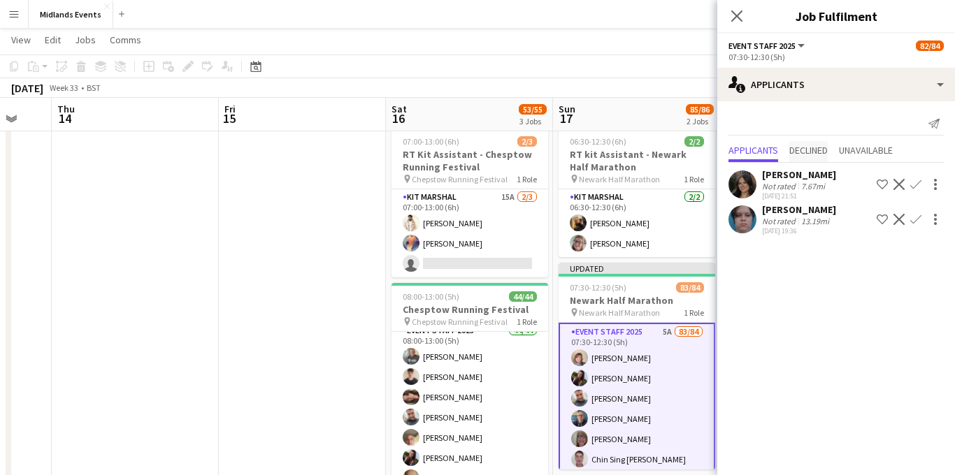
scroll to position [0, 0]
click at [428, 215] on div "[PERSON_NAME]" at bounding box center [799, 209] width 74 height 13
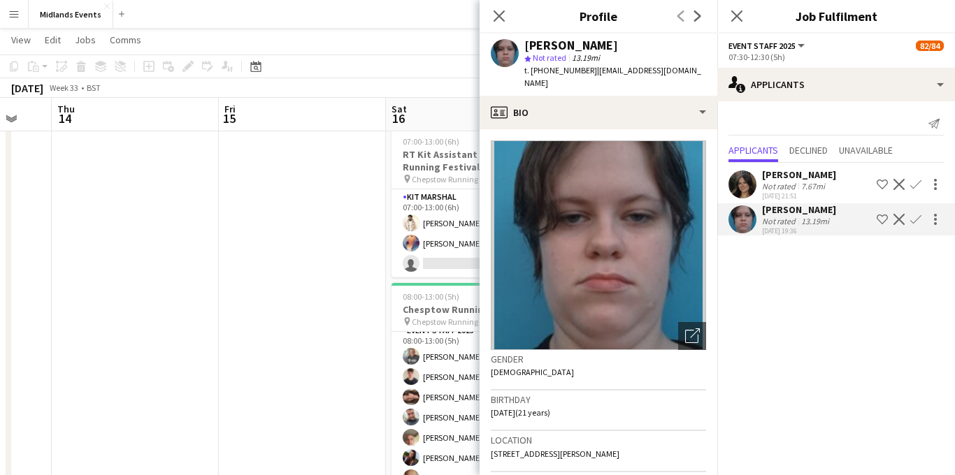
click at [428, 217] on div "13.19mi" at bounding box center [815, 221] width 34 height 10
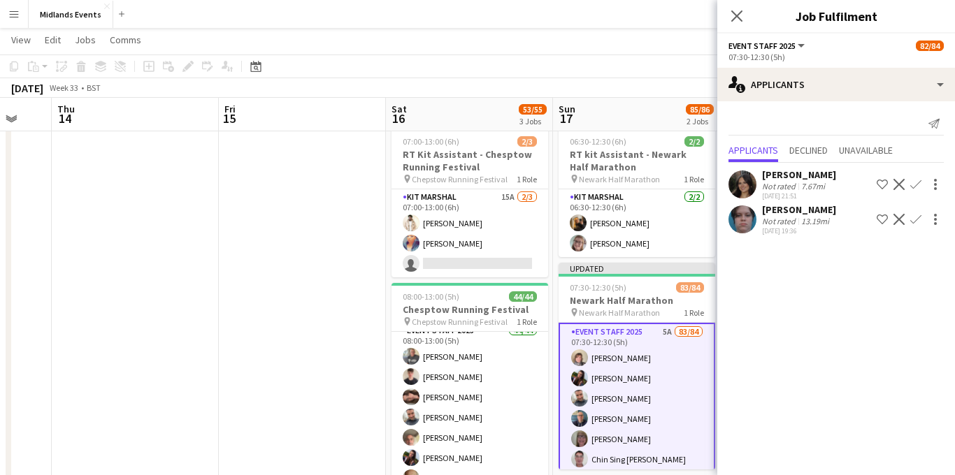
click at [428, 192] on div "[DATE] 21:51" at bounding box center [799, 195] width 74 height 9
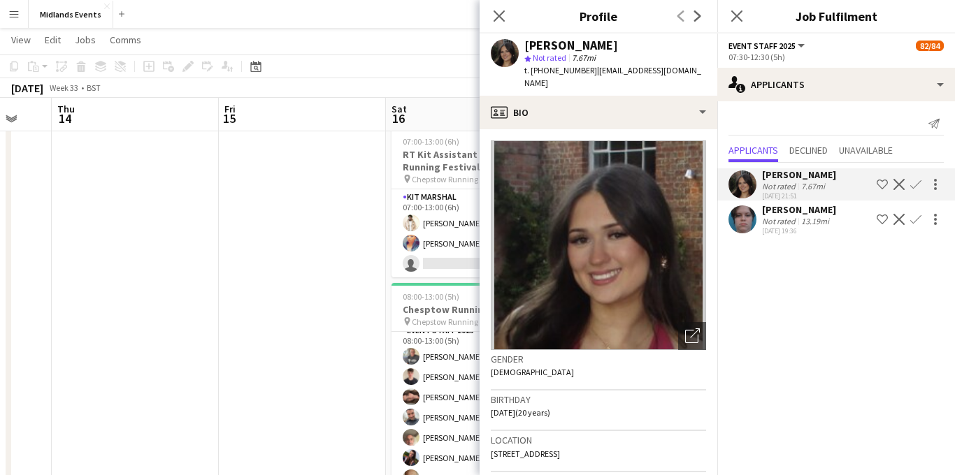
click at [428, 184] on div "7.67mi" at bounding box center [812, 186] width 29 height 10
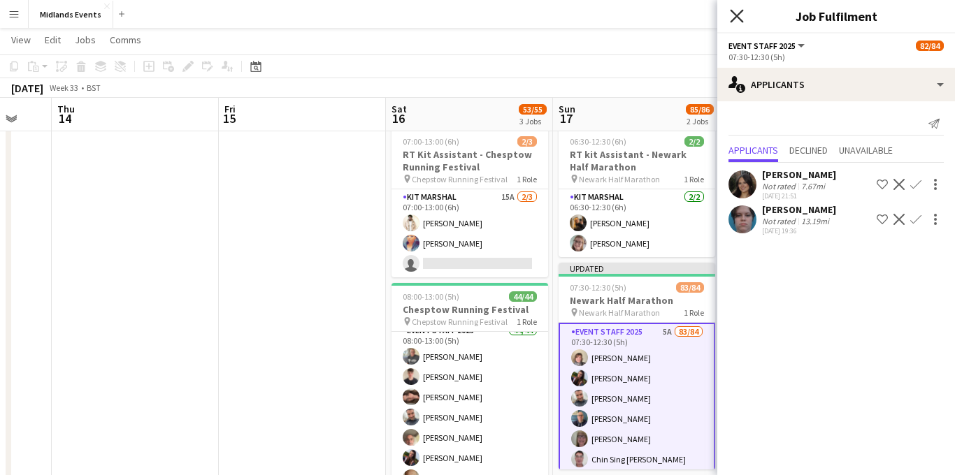
click at [428, 20] on icon "Close pop-in" at bounding box center [736, 15] width 13 height 13
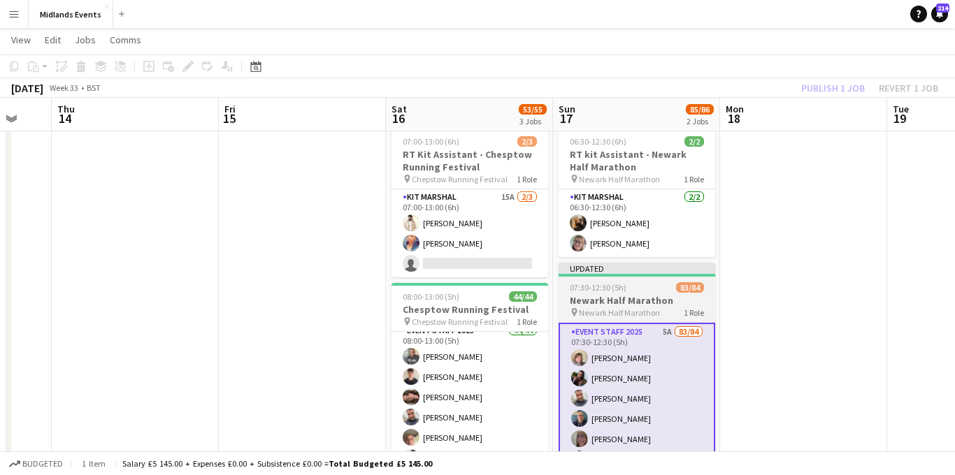
click at [428, 307] on span "Newark Half Marathon" at bounding box center [619, 312] width 81 height 10
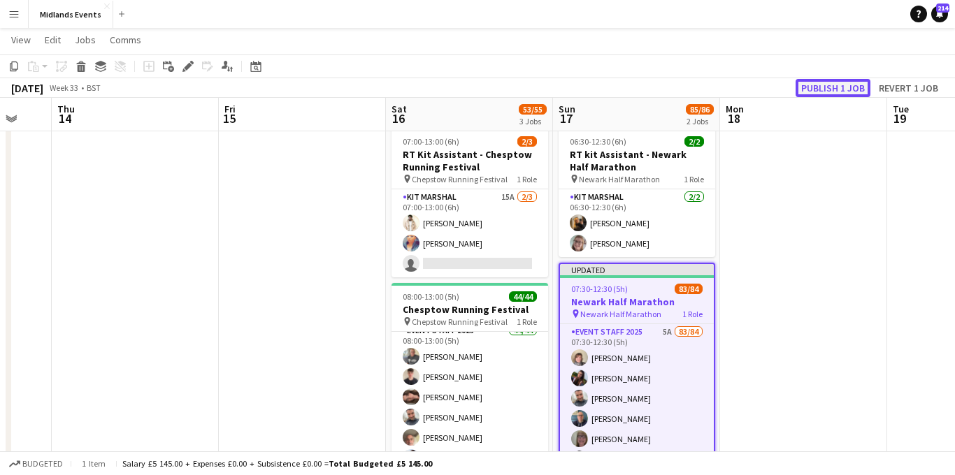
click at [428, 80] on button "Publish 1 job" at bounding box center [832, 88] width 75 height 18
